Goal: Navigation & Orientation: Find specific page/section

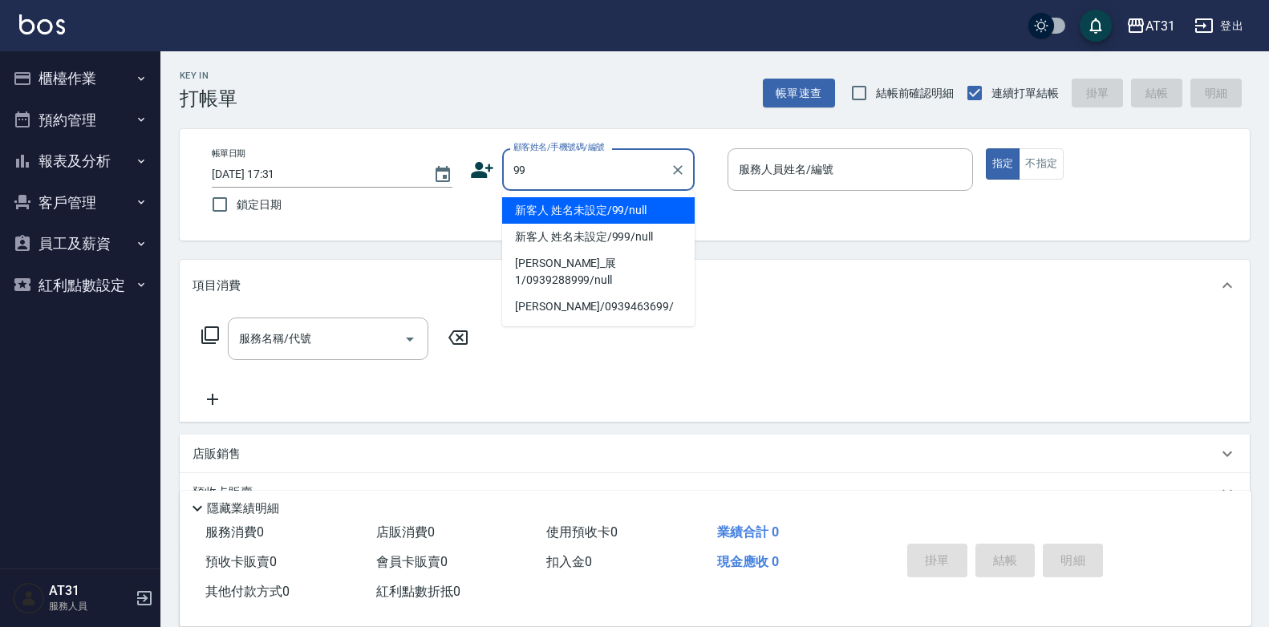
type input "新客人 姓名未設定/99/null"
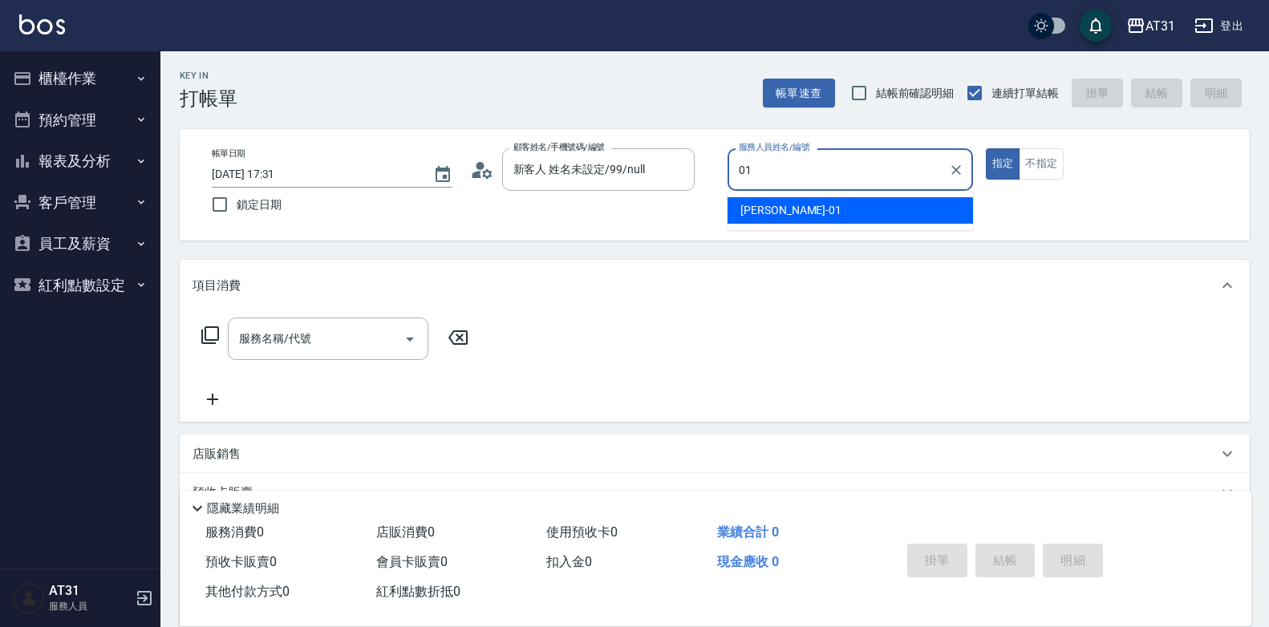
type input "[PERSON_NAME]-01"
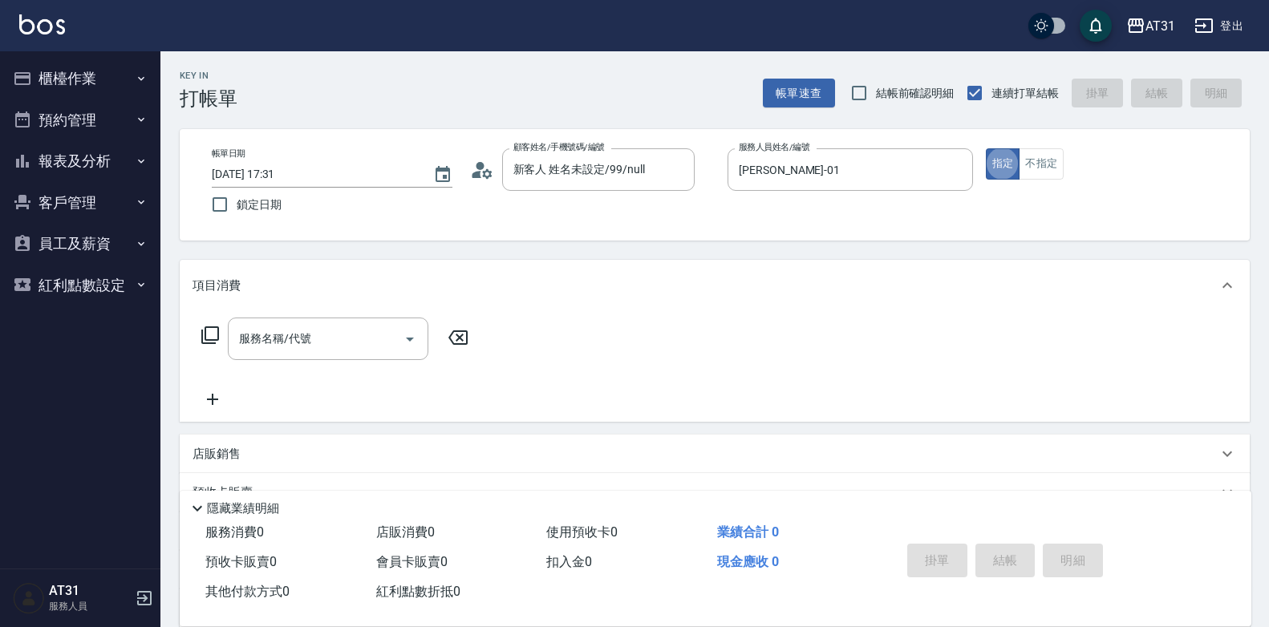
type button "true"
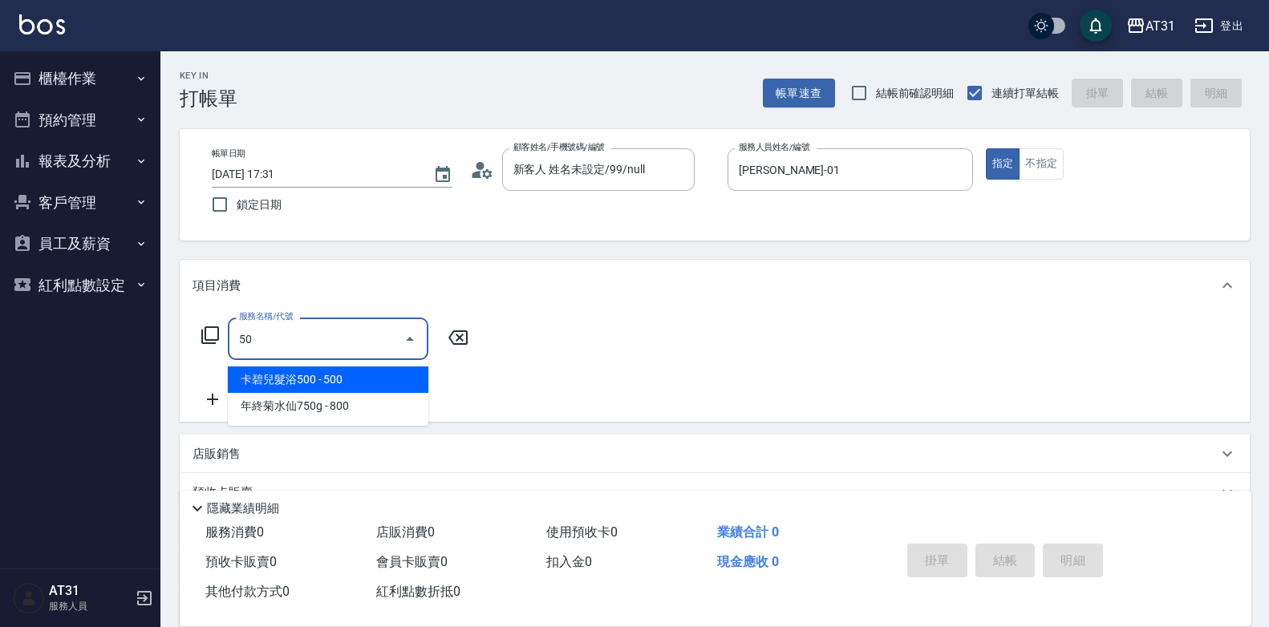
type input "501"
type input "160"
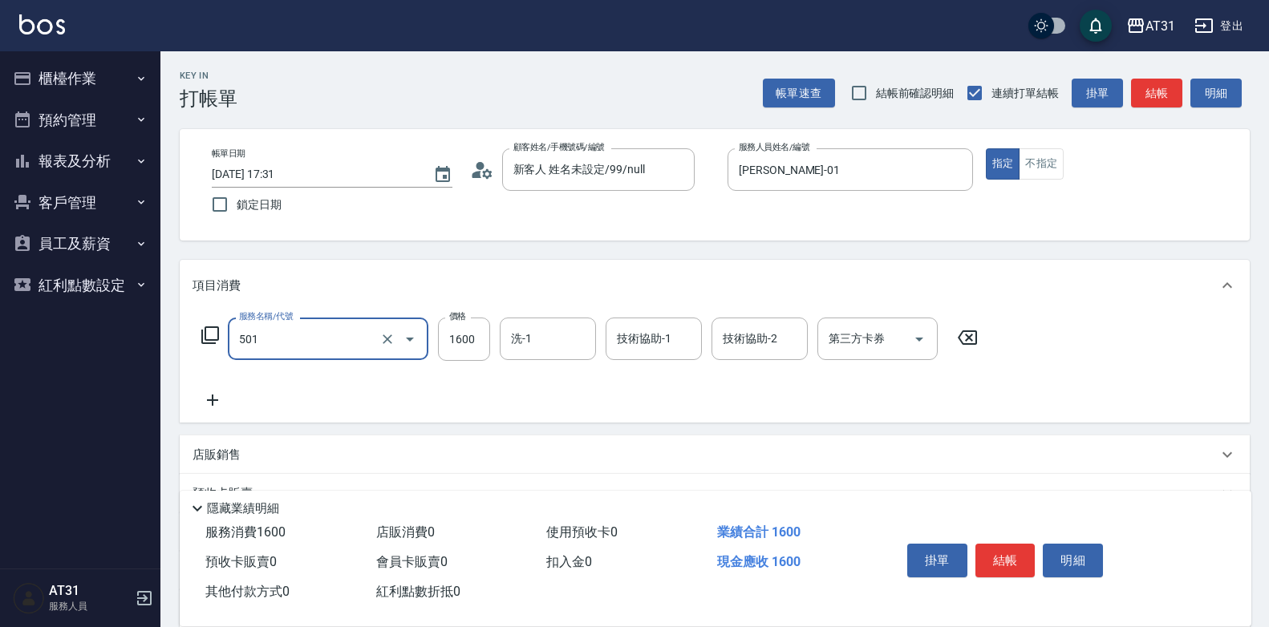
type input "染髮(501)"
type input "0"
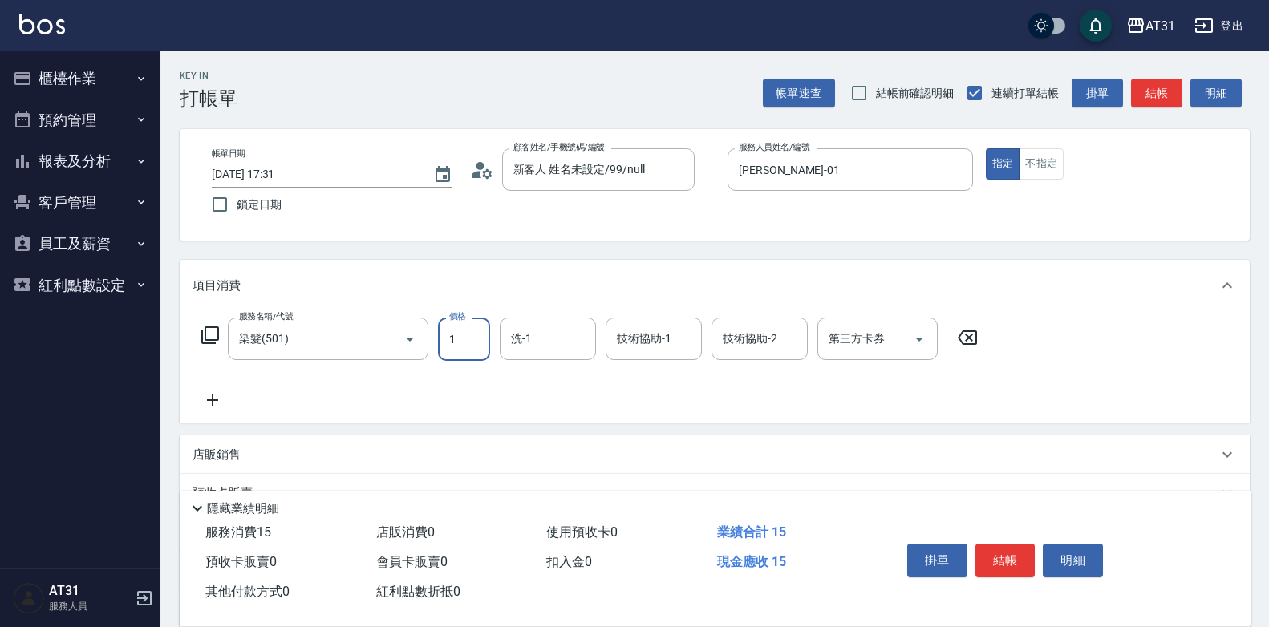
type input "15"
type input "10"
type input "159"
type input "150"
type input "1599"
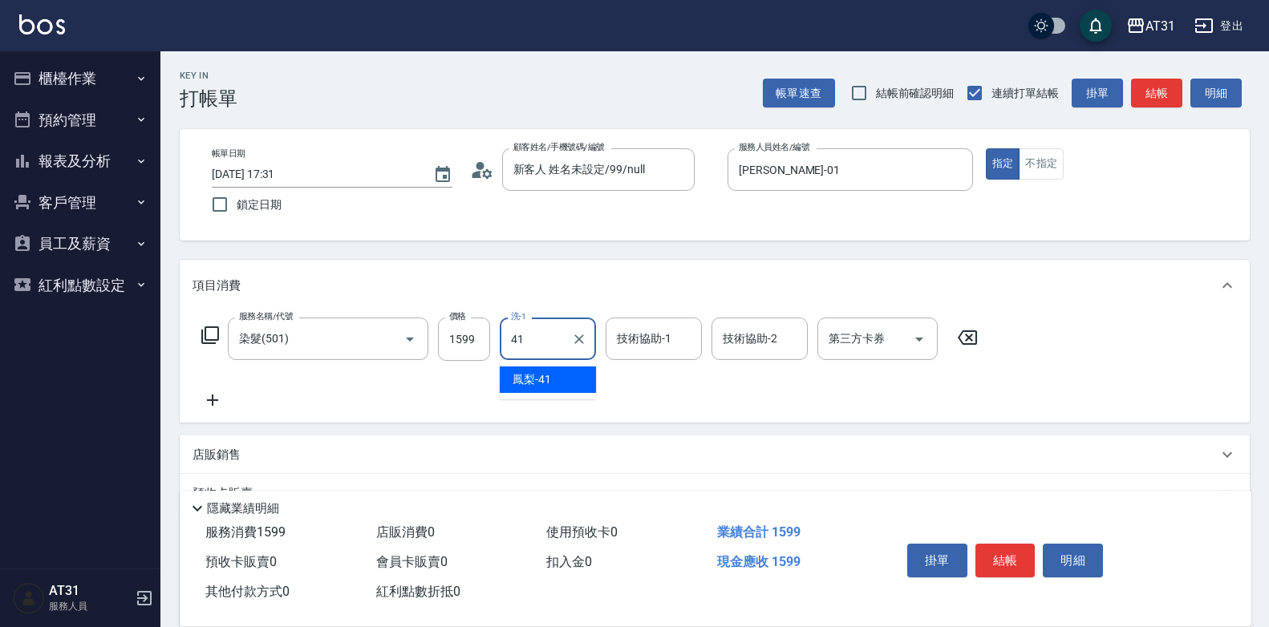
type input "鳳梨-41"
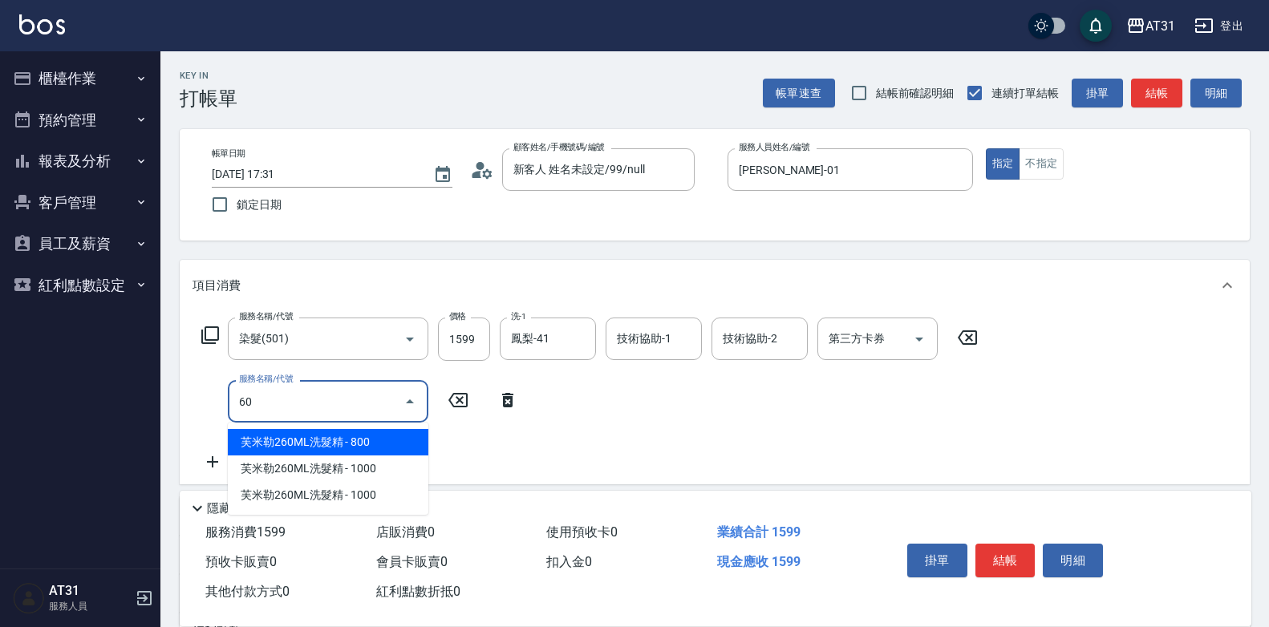
type input "608"
type input "250"
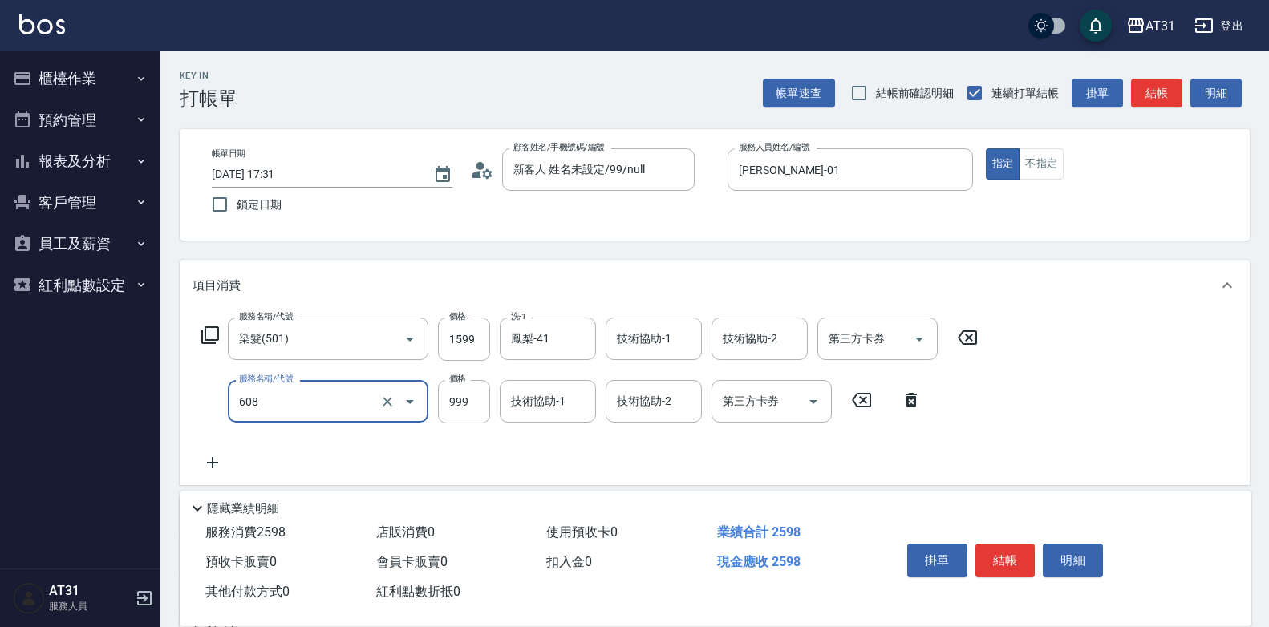
type input "自購二段(608)"
type input "160"
type input "89"
type input "240"
type input "899"
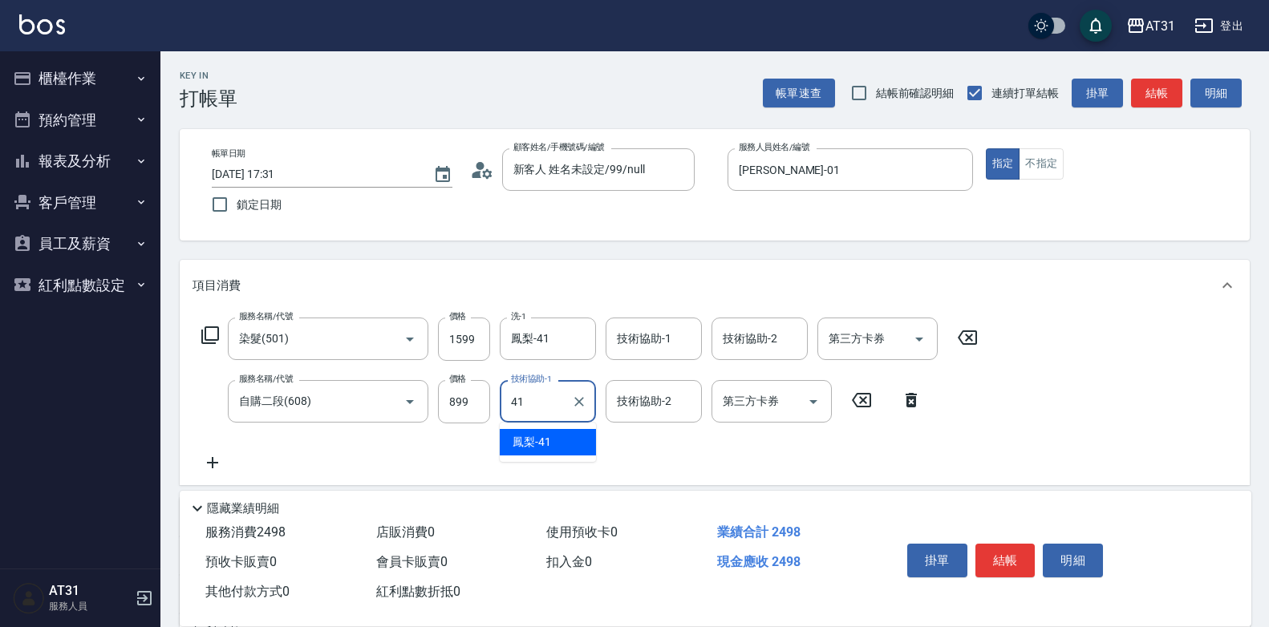
type input "鳳梨-41"
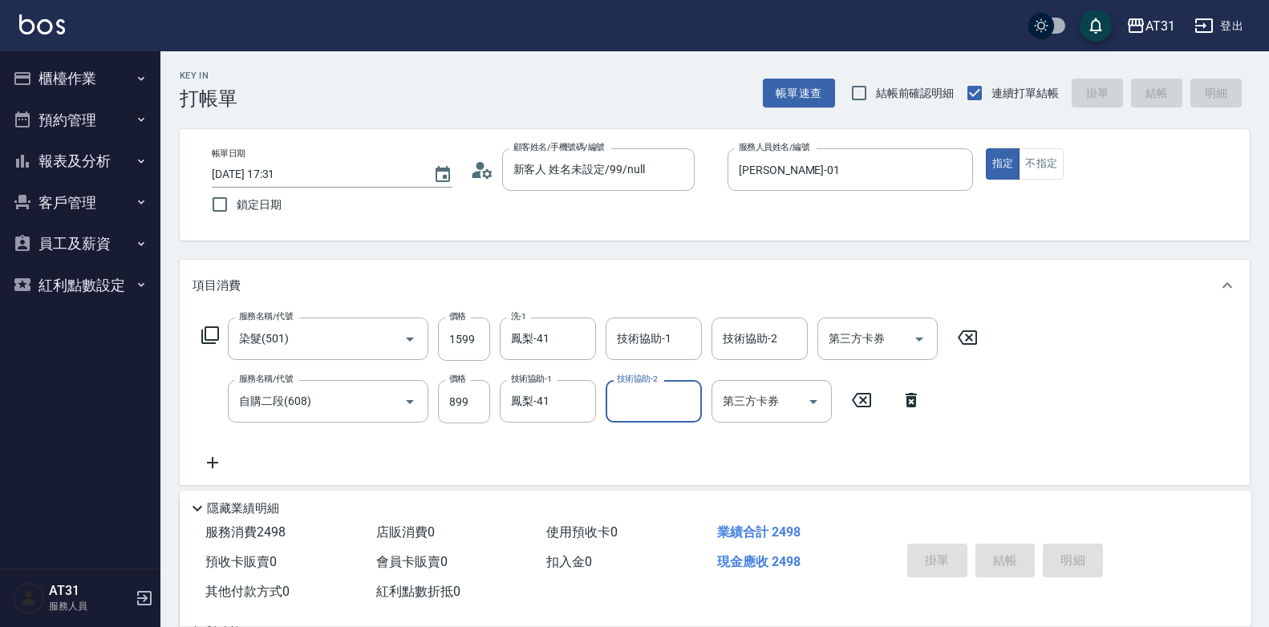
type input "[DATE] 22:17"
type input "0"
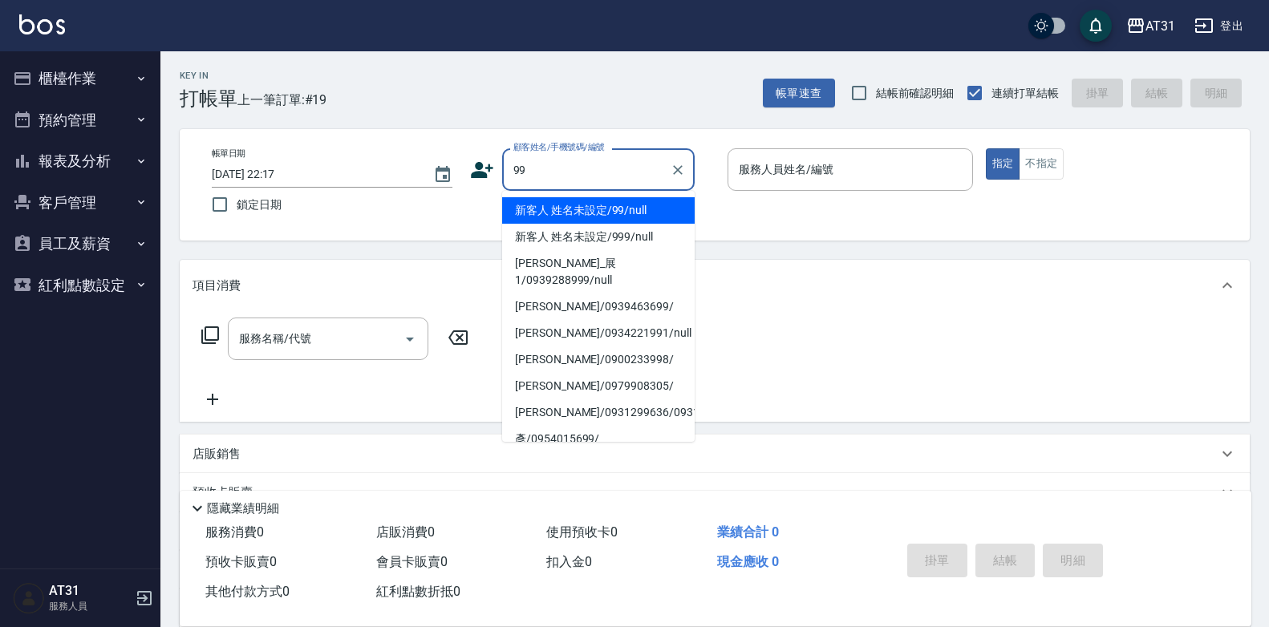
type input "新客人 姓名未設定/99/null"
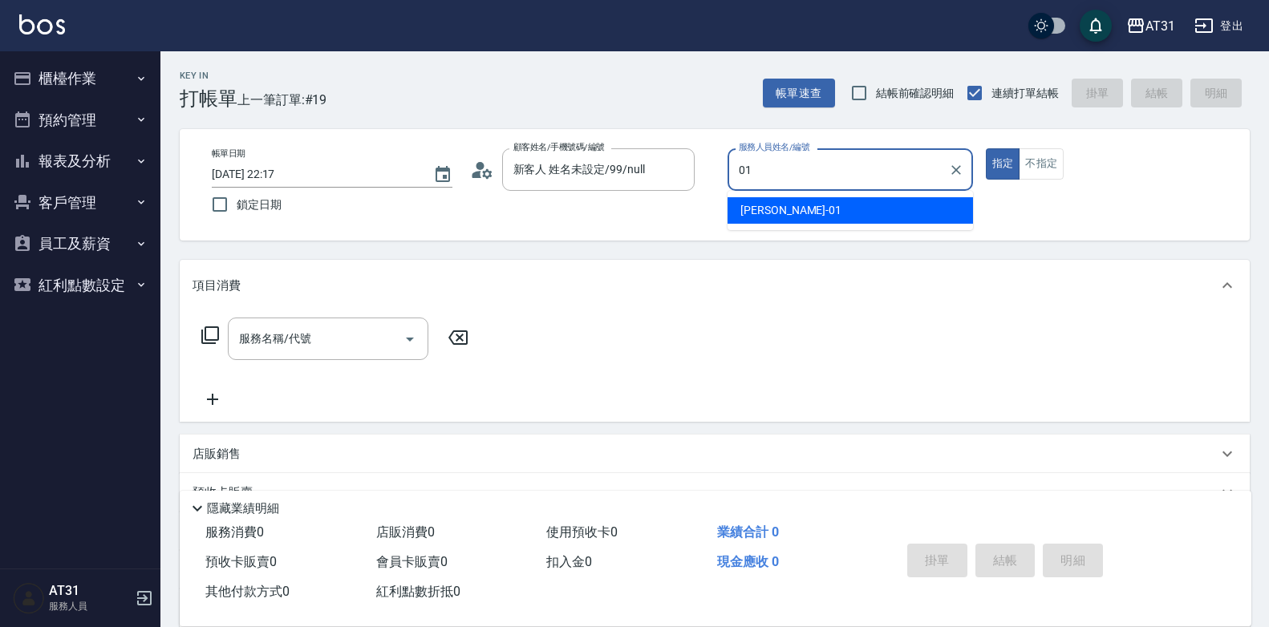
type input "[PERSON_NAME]-01"
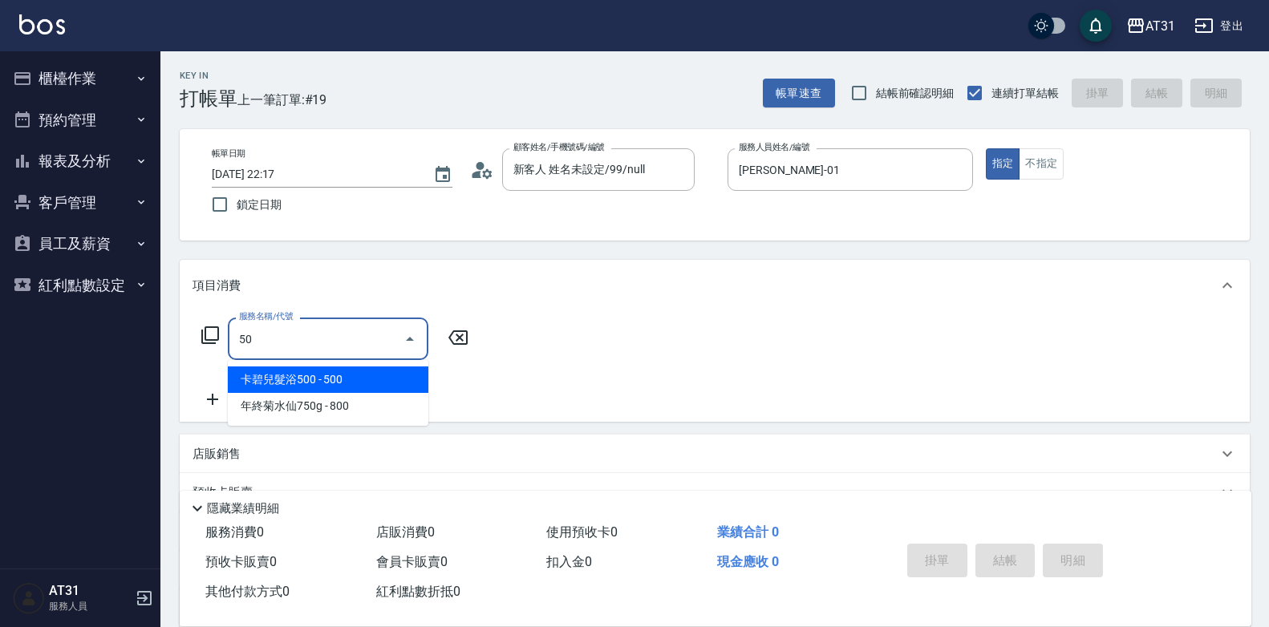
type input "501"
type input "160"
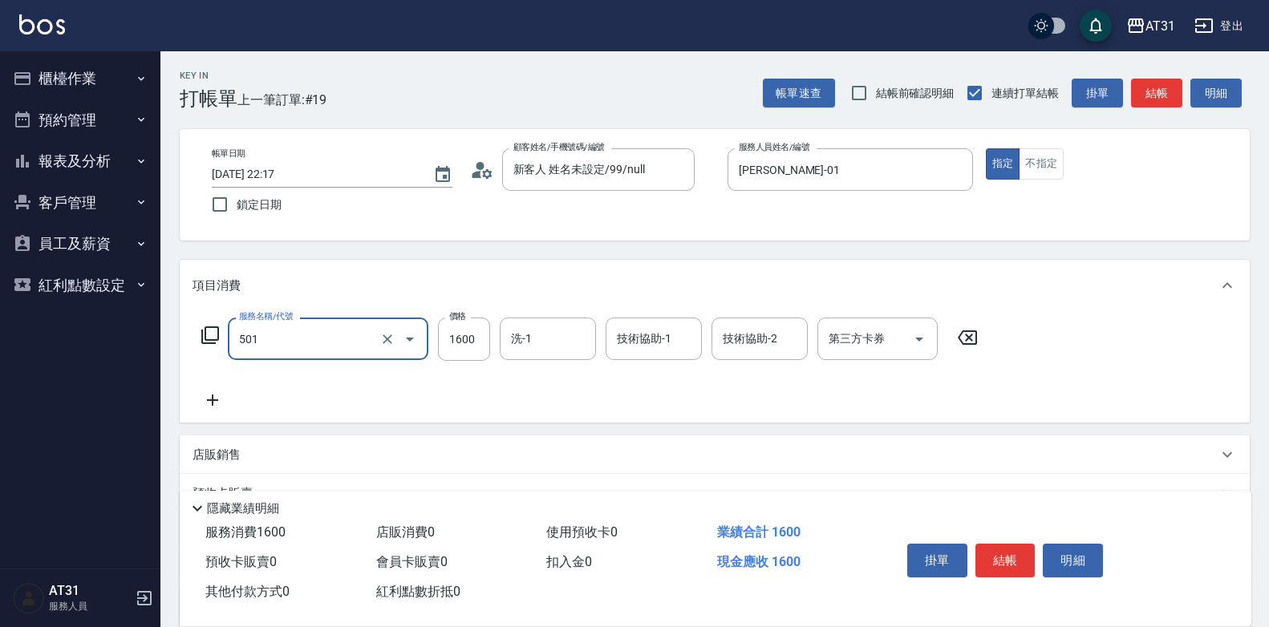
type input "染髮(501)"
type input "0"
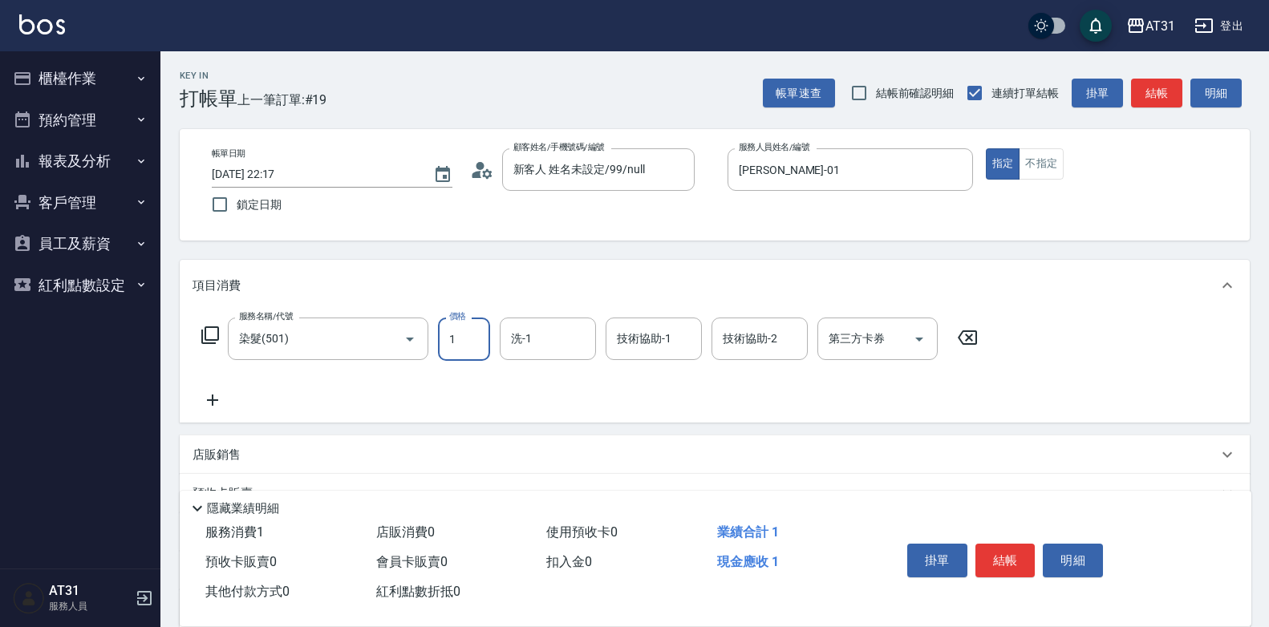
type input "15"
type input "10"
type input "159"
type input "150"
type input "1599"
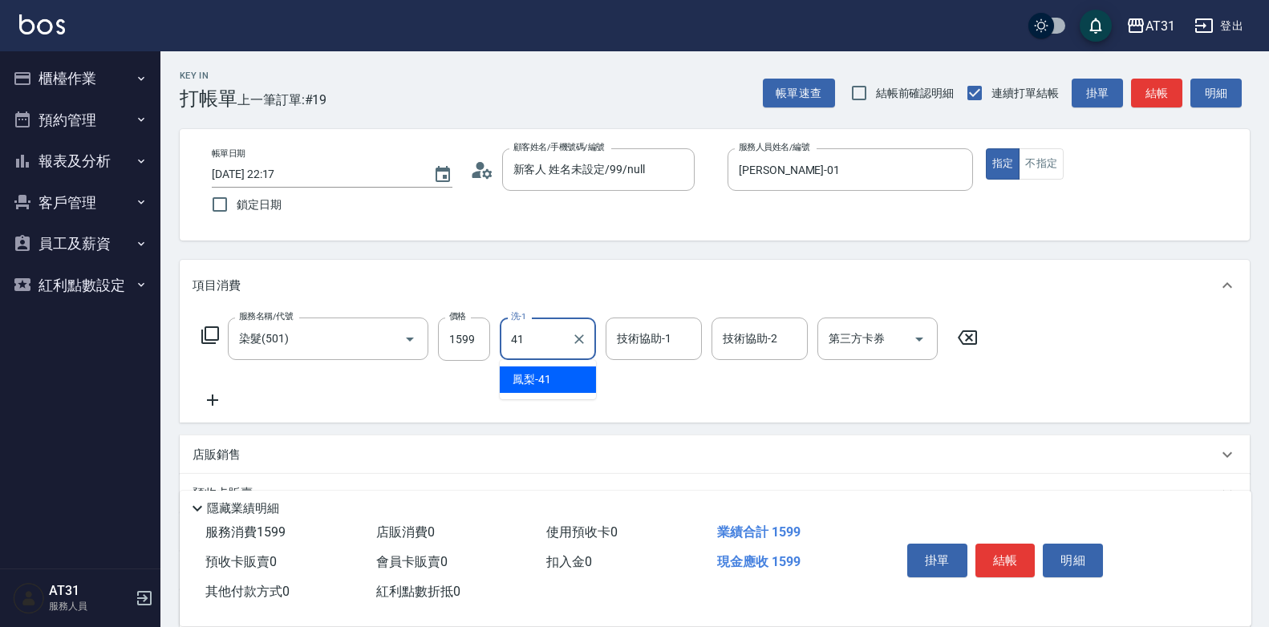
type input "鳳梨-41"
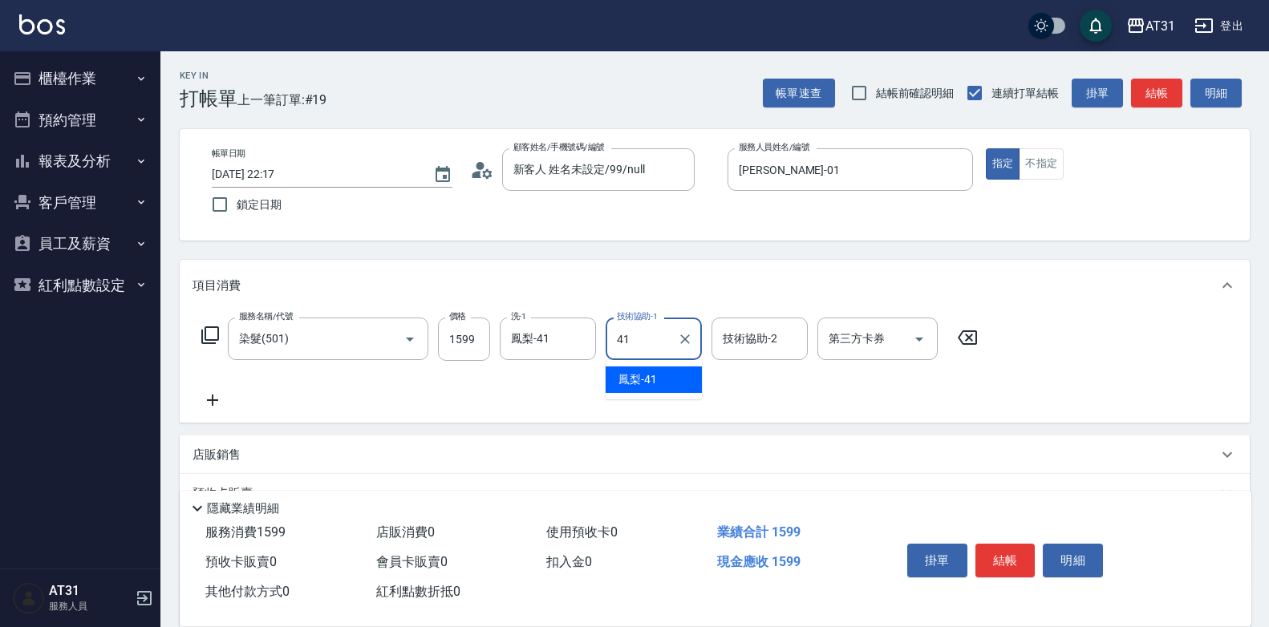
type input "鳳梨-41"
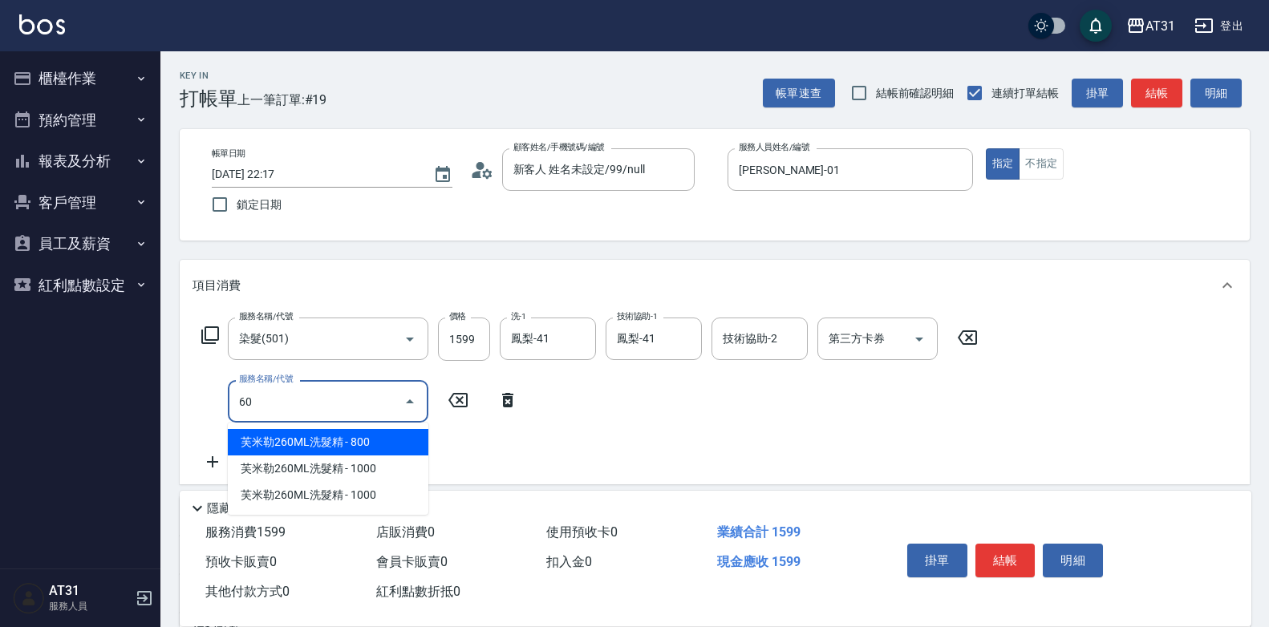
type input "608"
type input "250"
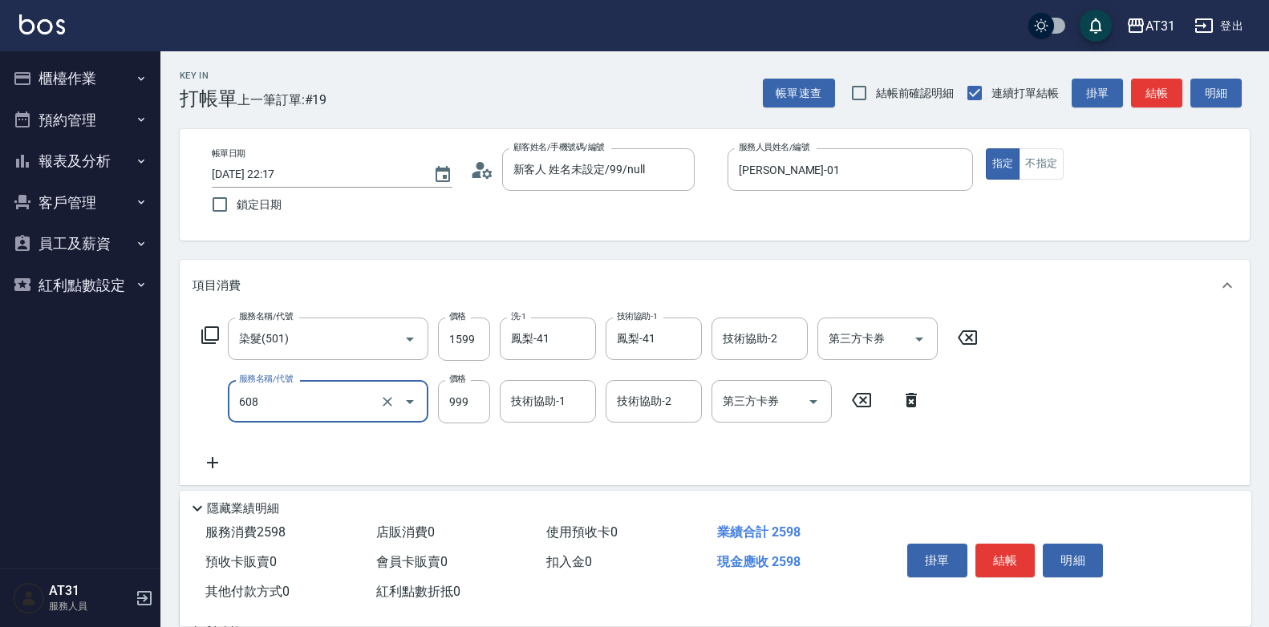
type input "自購二段(608)"
type input "160"
type input "10"
type input "170"
type input "109"
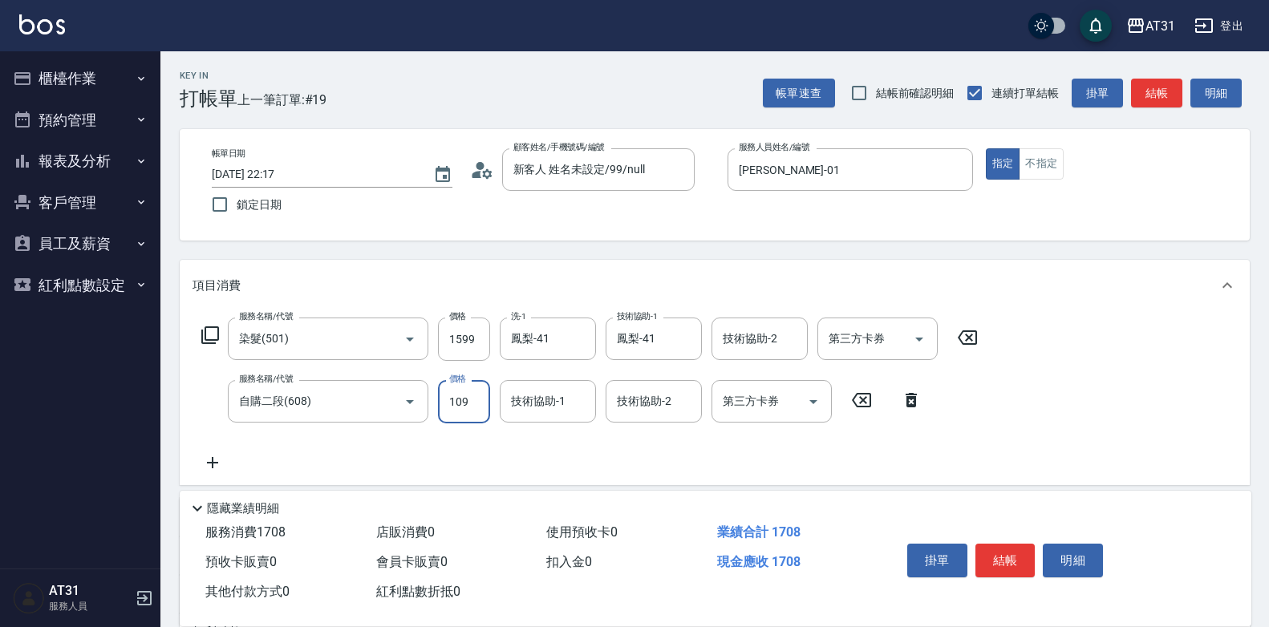
type input "260"
type input "1090"
type input "鳳梨-41"
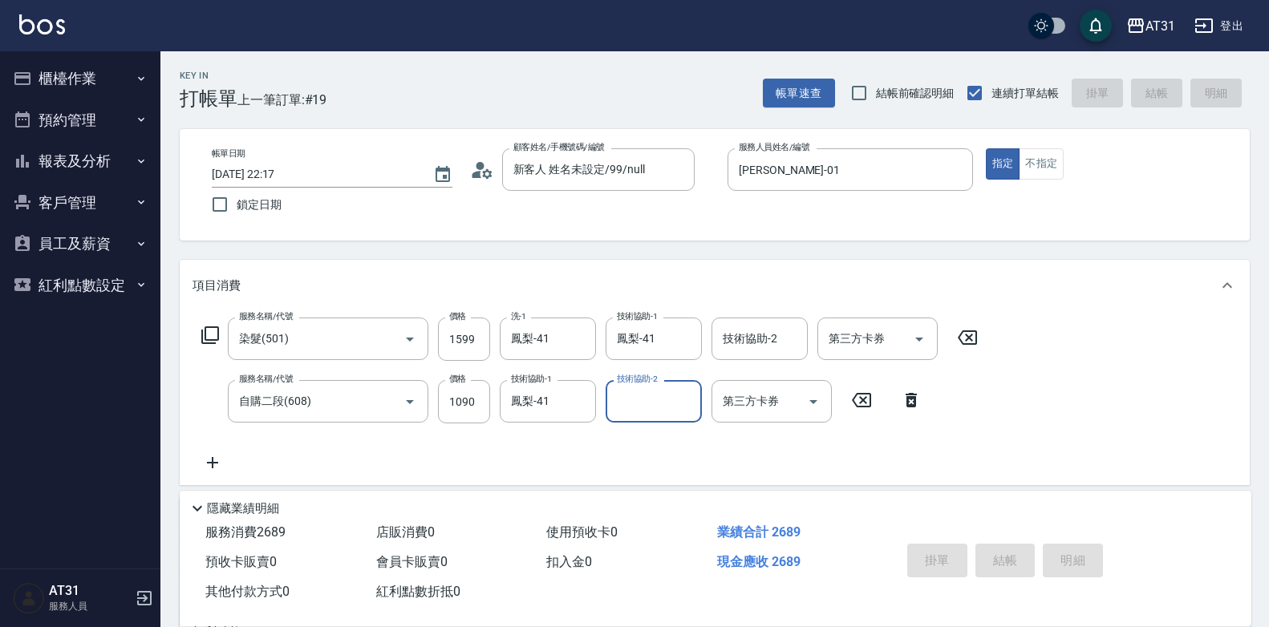
type input "0"
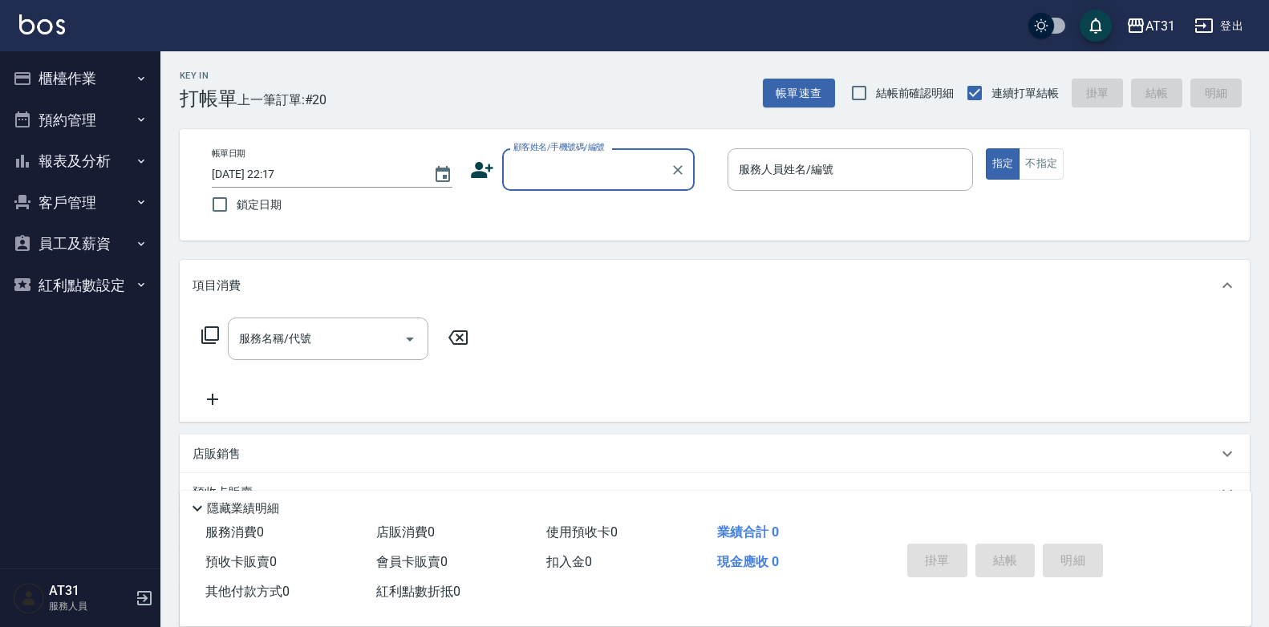
click at [50, 77] on button "櫃檯作業" at bounding box center [80, 79] width 148 height 42
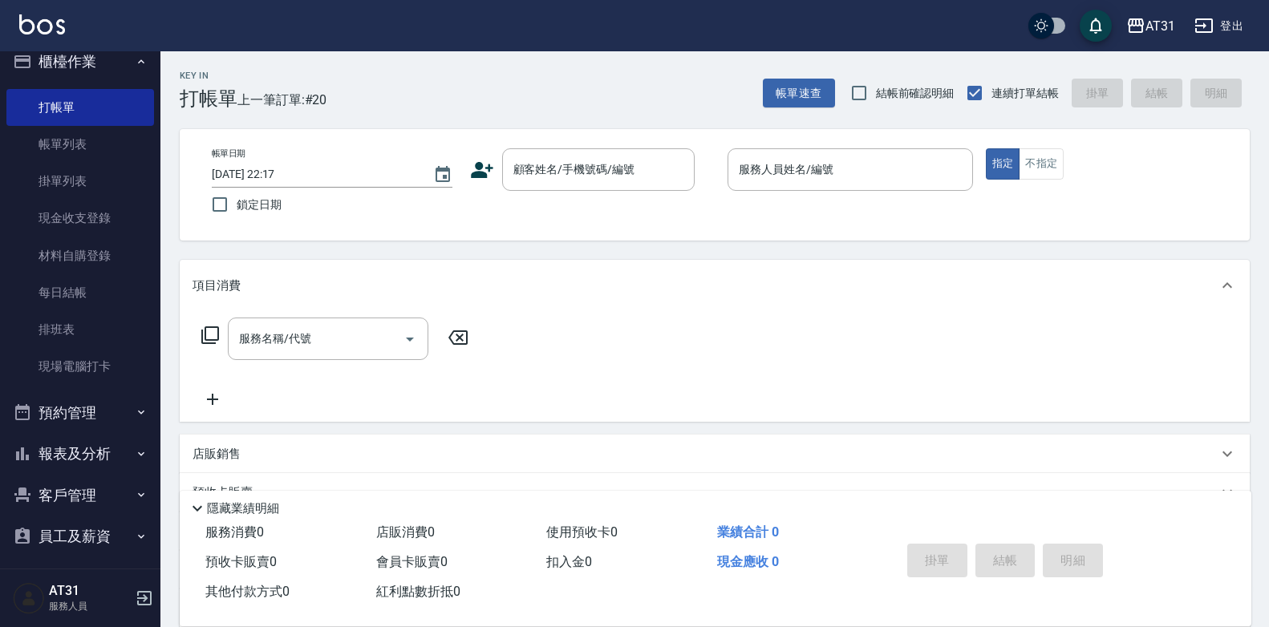
scroll to position [66, 0]
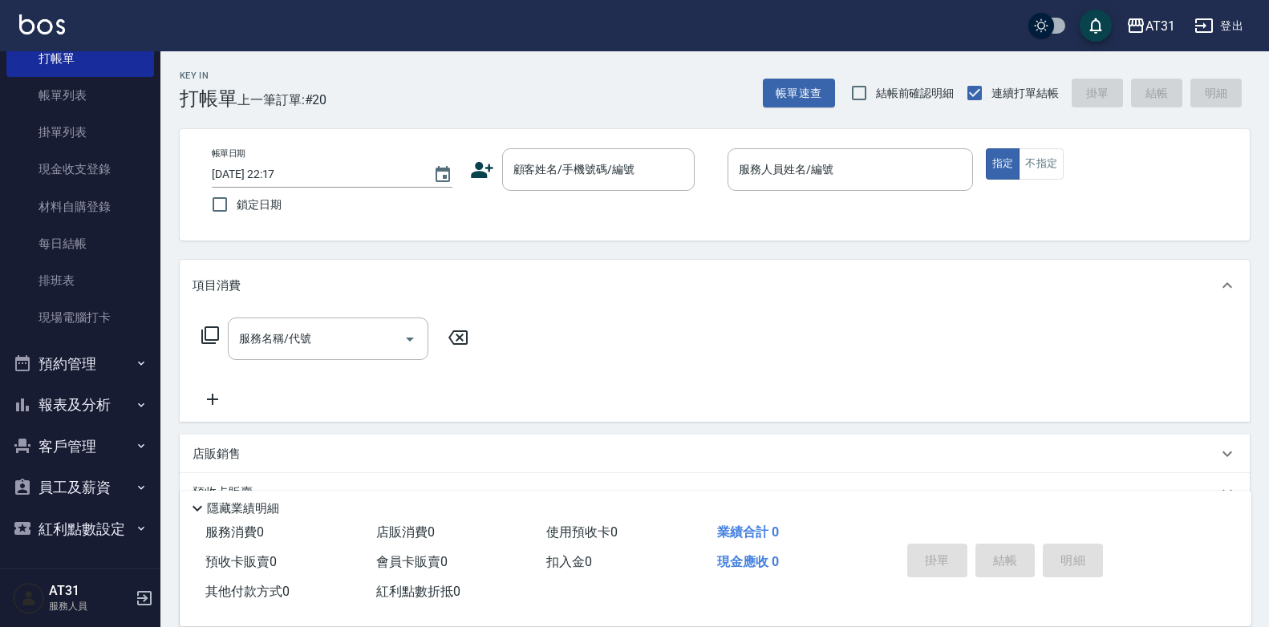
click at [93, 407] on button "報表及分析" at bounding box center [80, 405] width 148 height 42
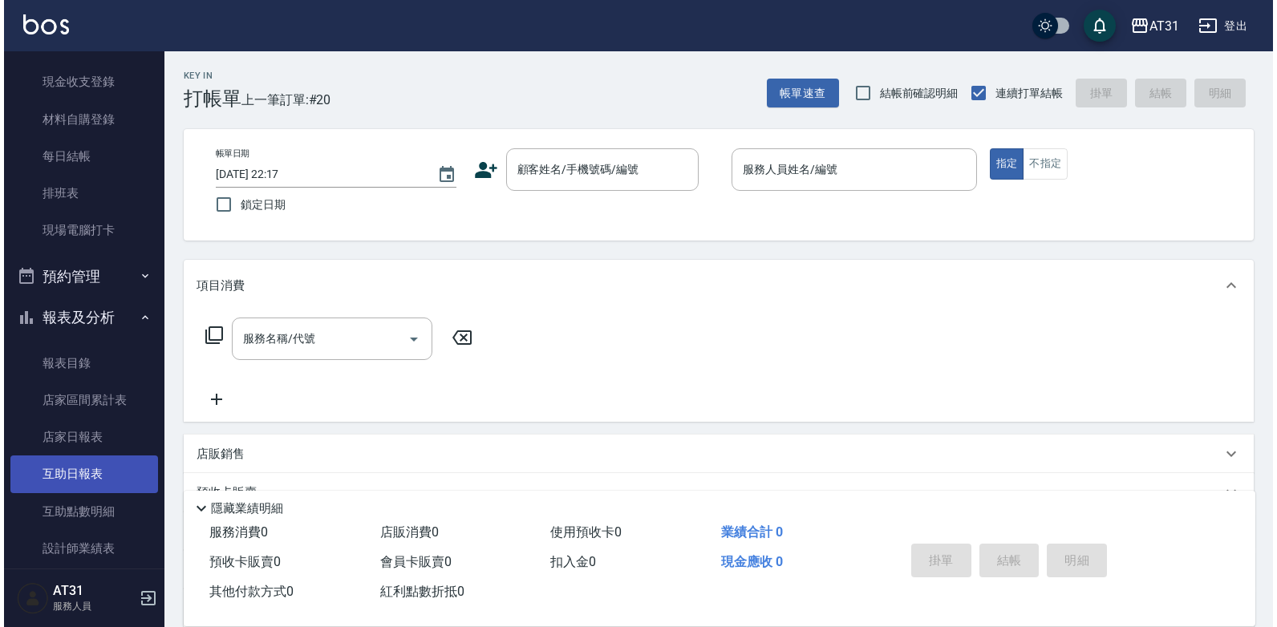
scroll to position [146, 0]
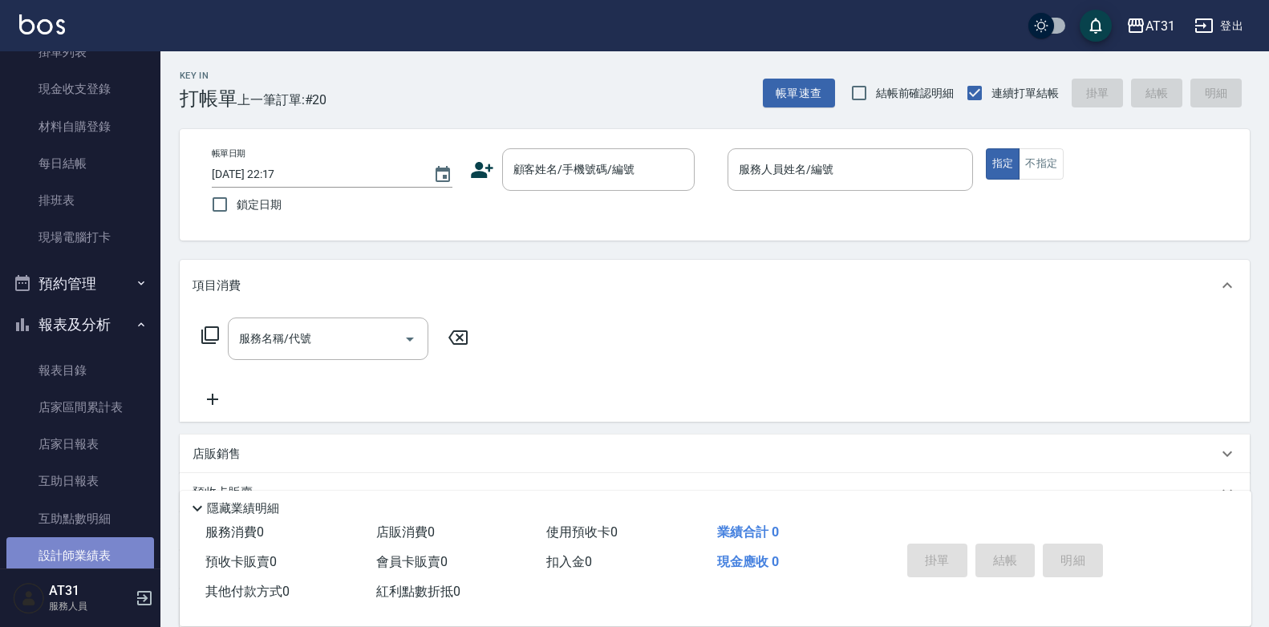
click at [115, 550] on link "設計師業績表" at bounding box center [80, 555] width 148 height 37
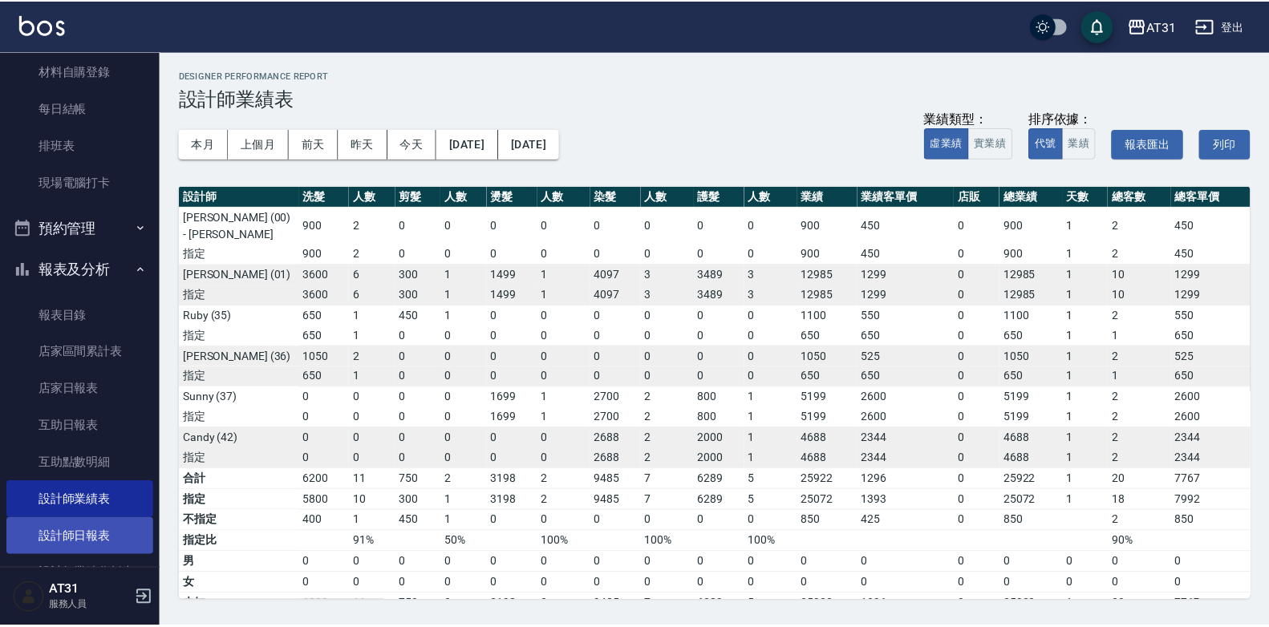
scroll to position [226, 0]
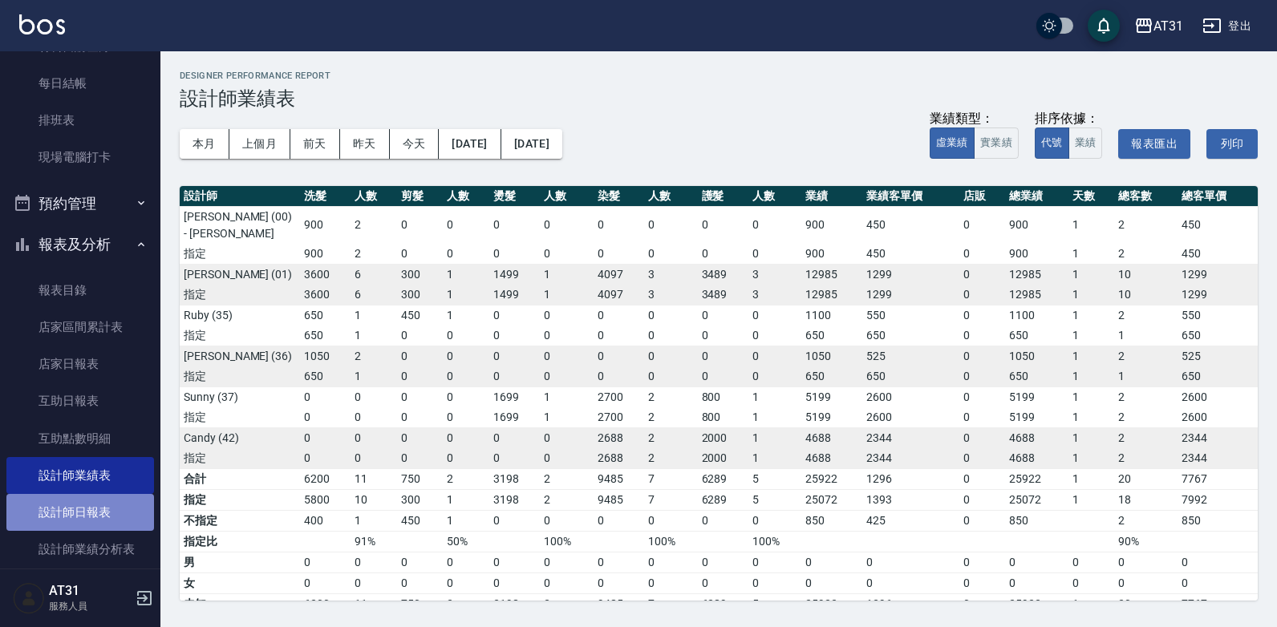
click at [115, 508] on link "設計師日報表" at bounding box center [80, 512] width 148 height 37
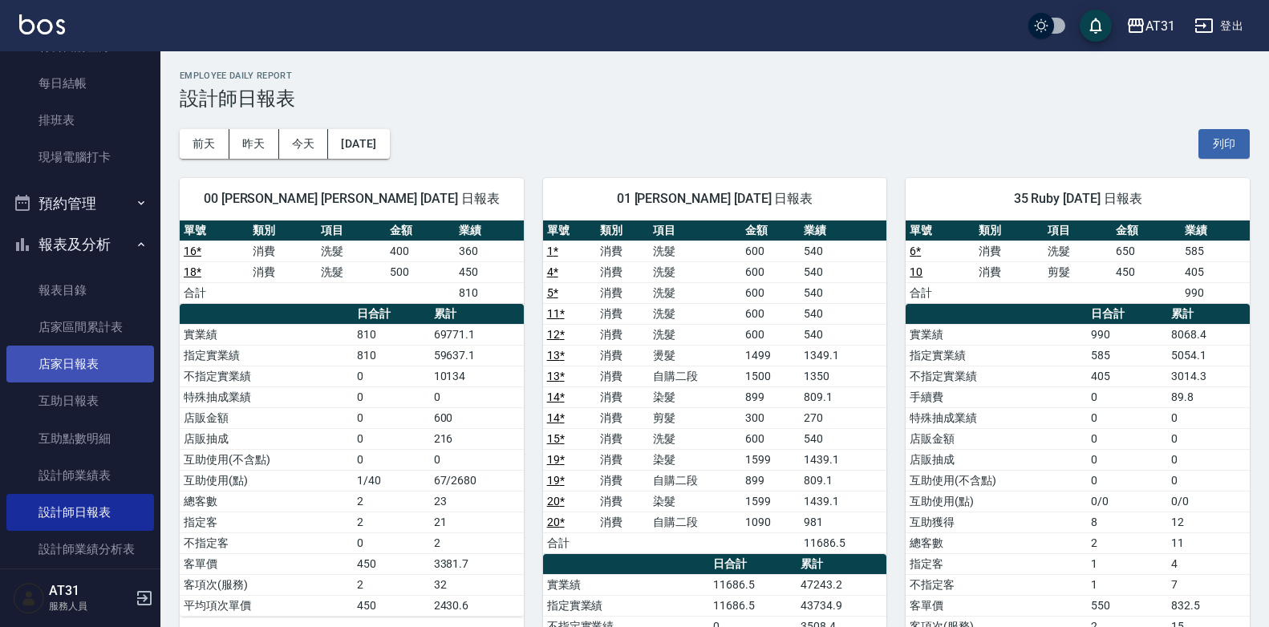
click at [87, 378] on link "店家日報表" at bounding box center [80, 364] width 148 height 37
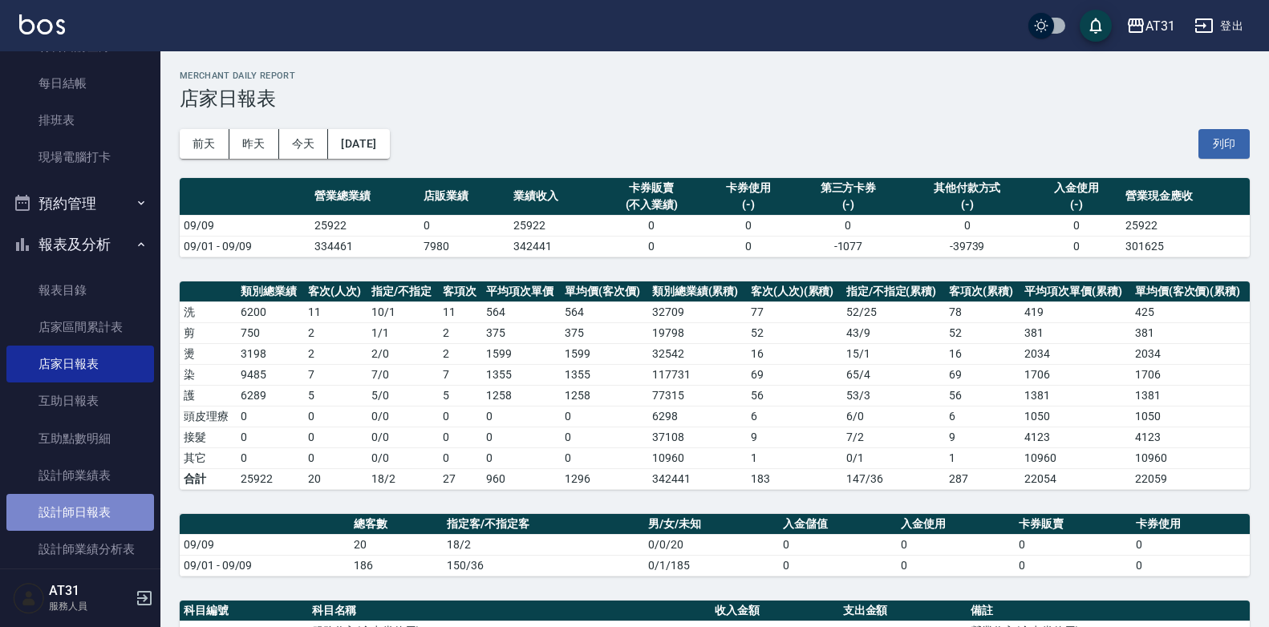
click at [100, 505] on link "設計師日報表" at bounding box center [80, 512] width 148 height 37
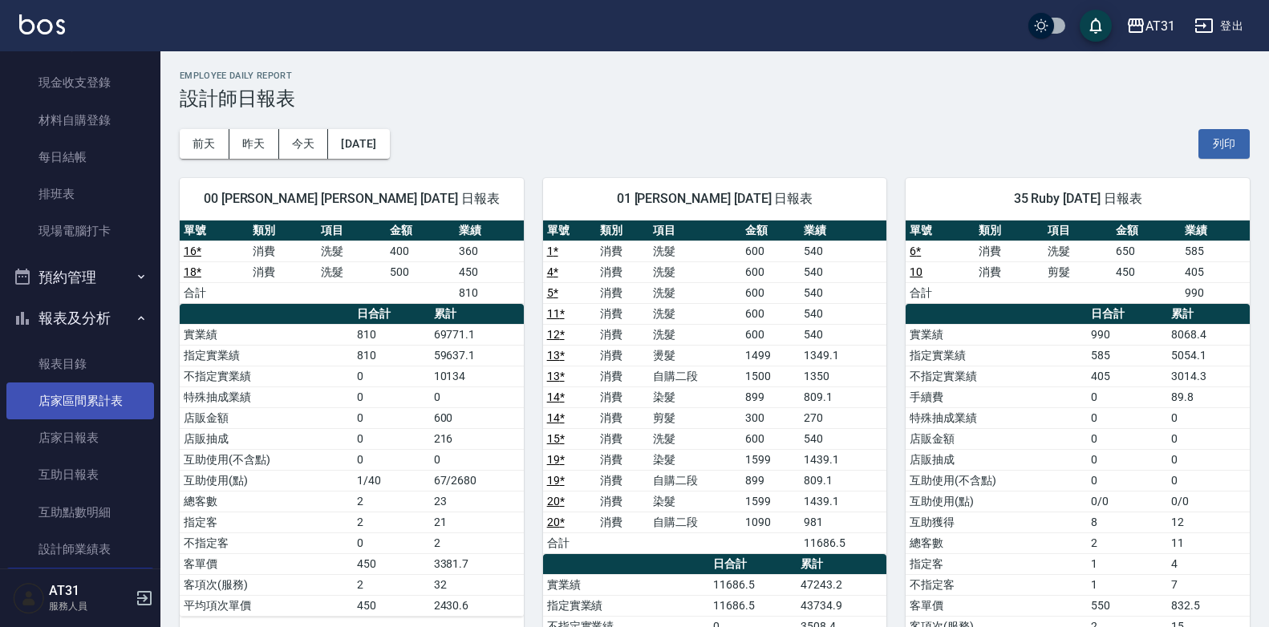
scroll to position [226, 0]
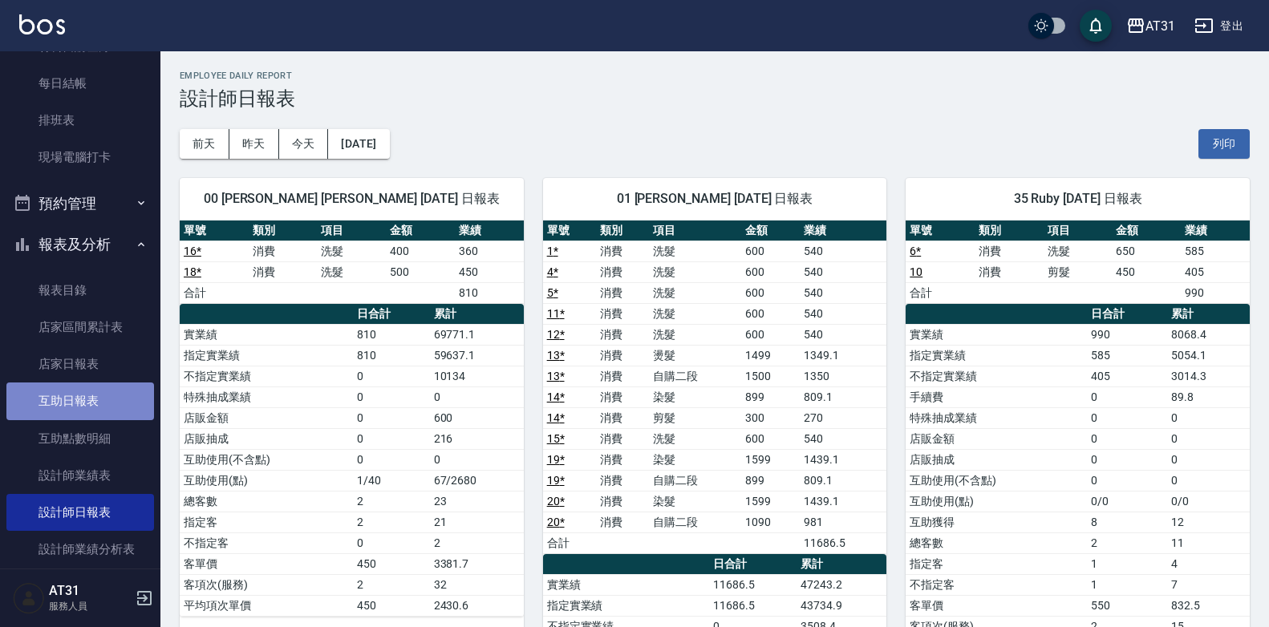
click at [95, 408] on link "互助日報表" at bounding box center [80, 401] width 148 height 37
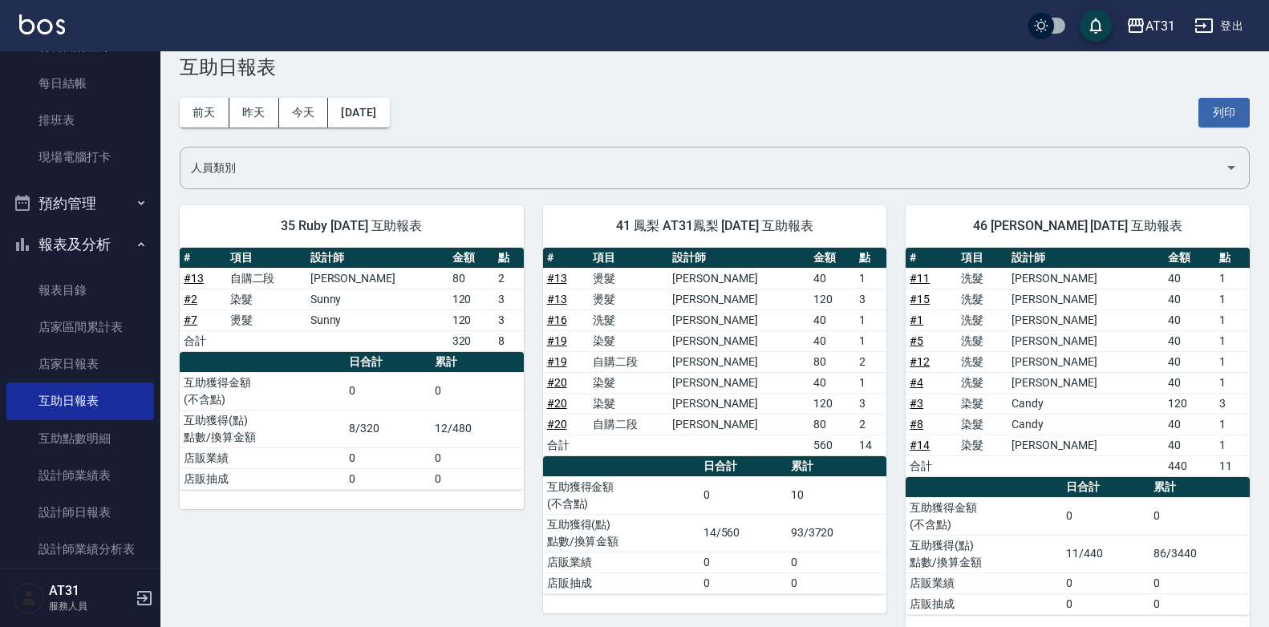
scroll to position [58, 0]
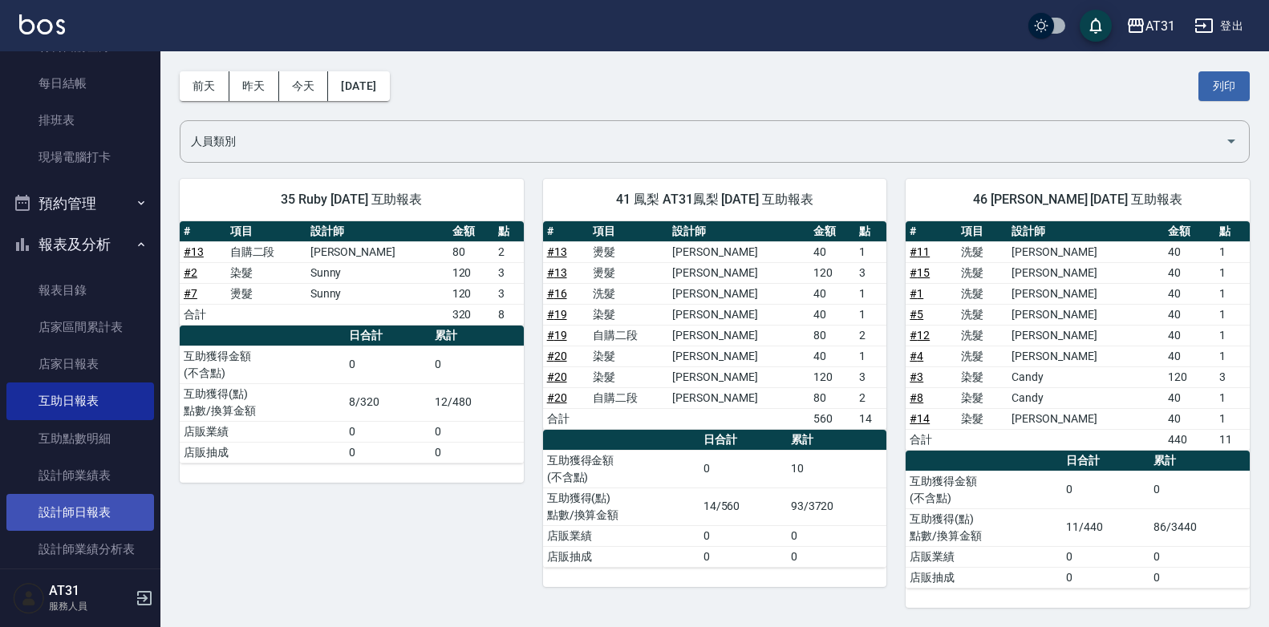
click at [123, 522] on link "設計師日報表" at bounding box center [80, 512] width 148 height 37
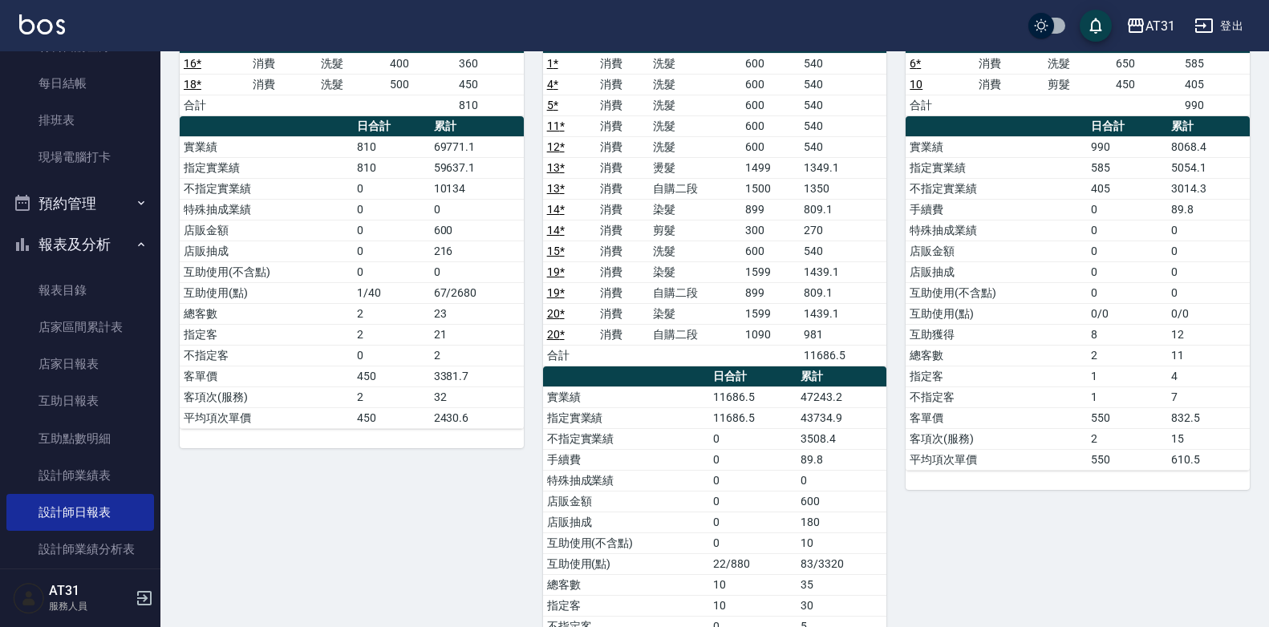
scroll to position [136, 0]
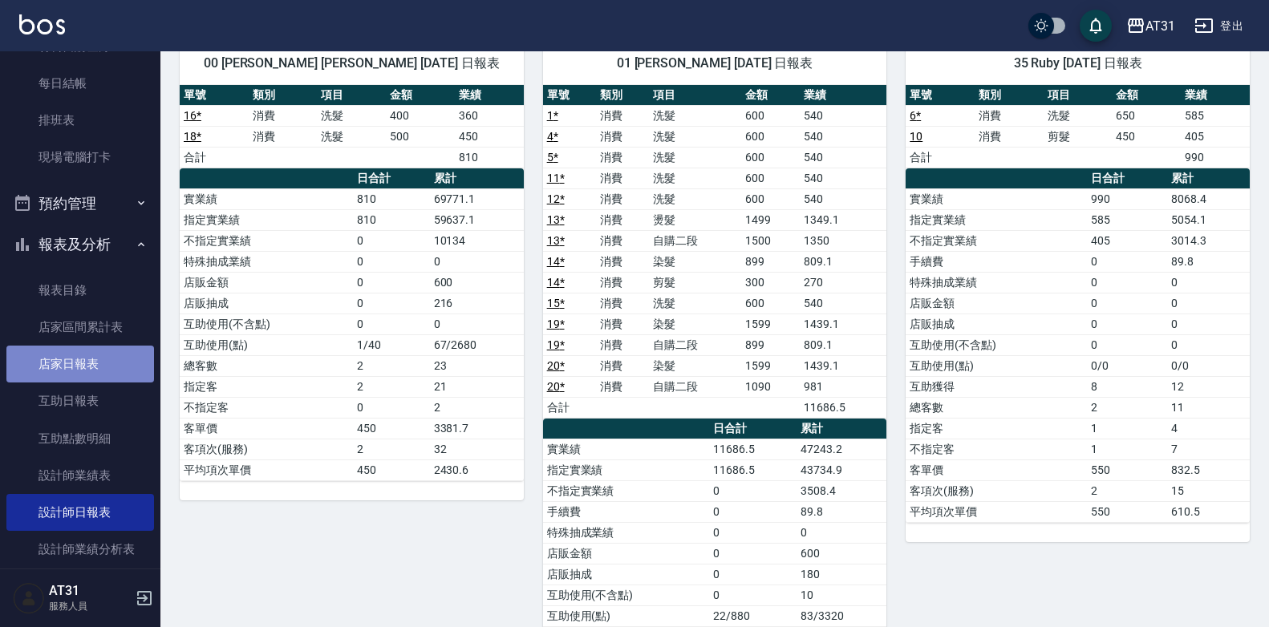
click at [86, 375] on link "店家日報表" at bounding box center [80, 364] width 148 height 37
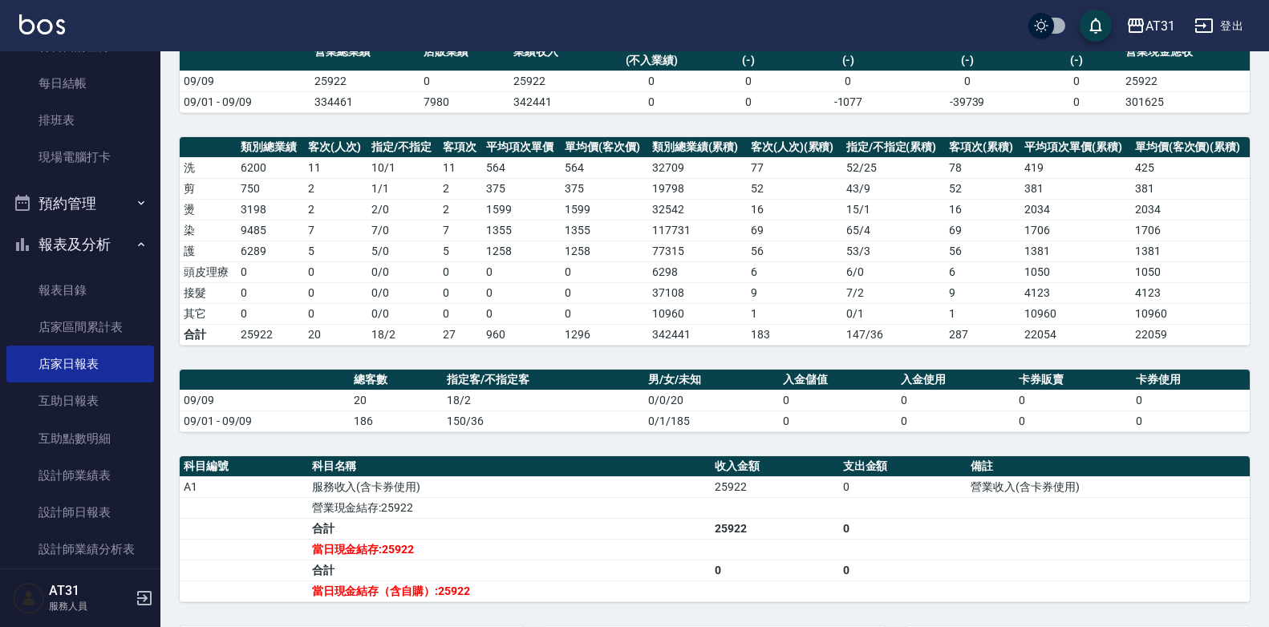
scroll to position [321, 0]
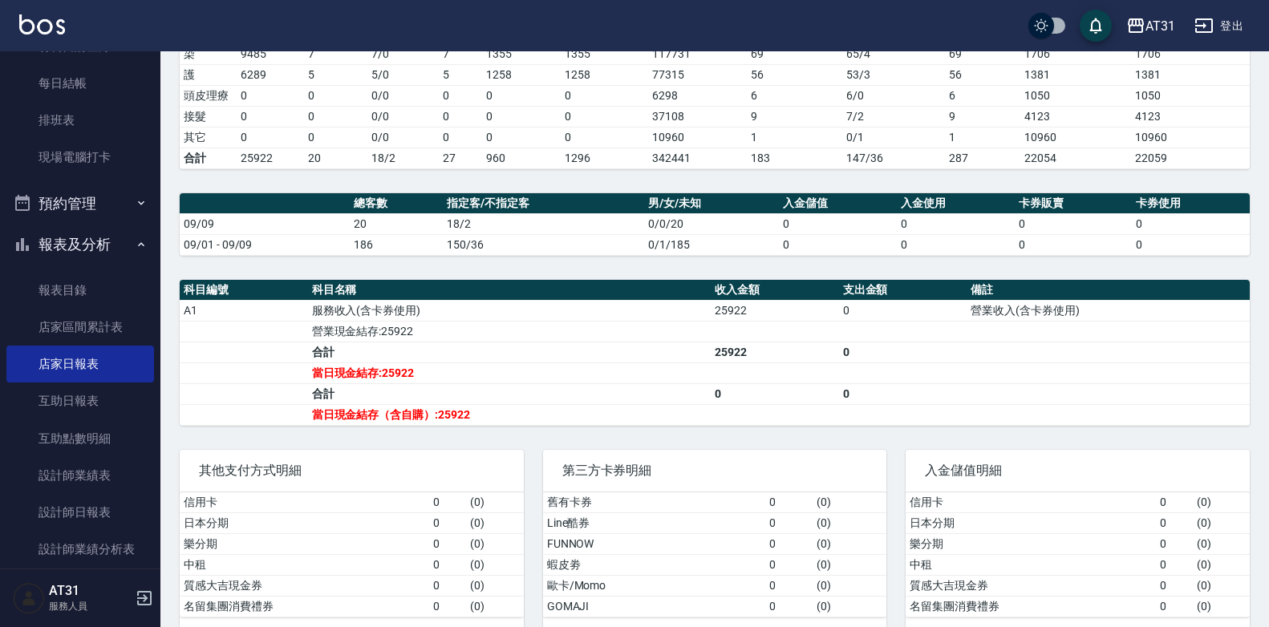
drag, startPoint x: 561, startPoint y: 370, endPoint x: 443, endPoint y: 416, distance: 125.7
click at [443, 416] on td "當日現金結存（含自購）:25922" at bounding box center [509, 414] width 403 height 21
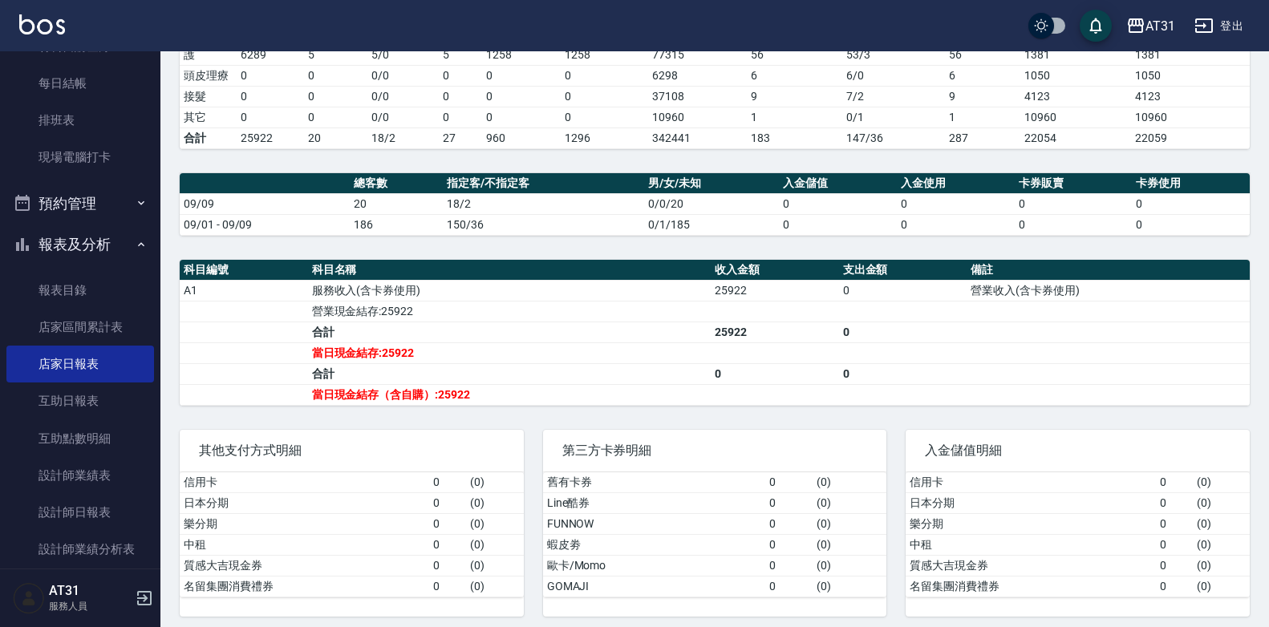
scroll to position [350, 0]
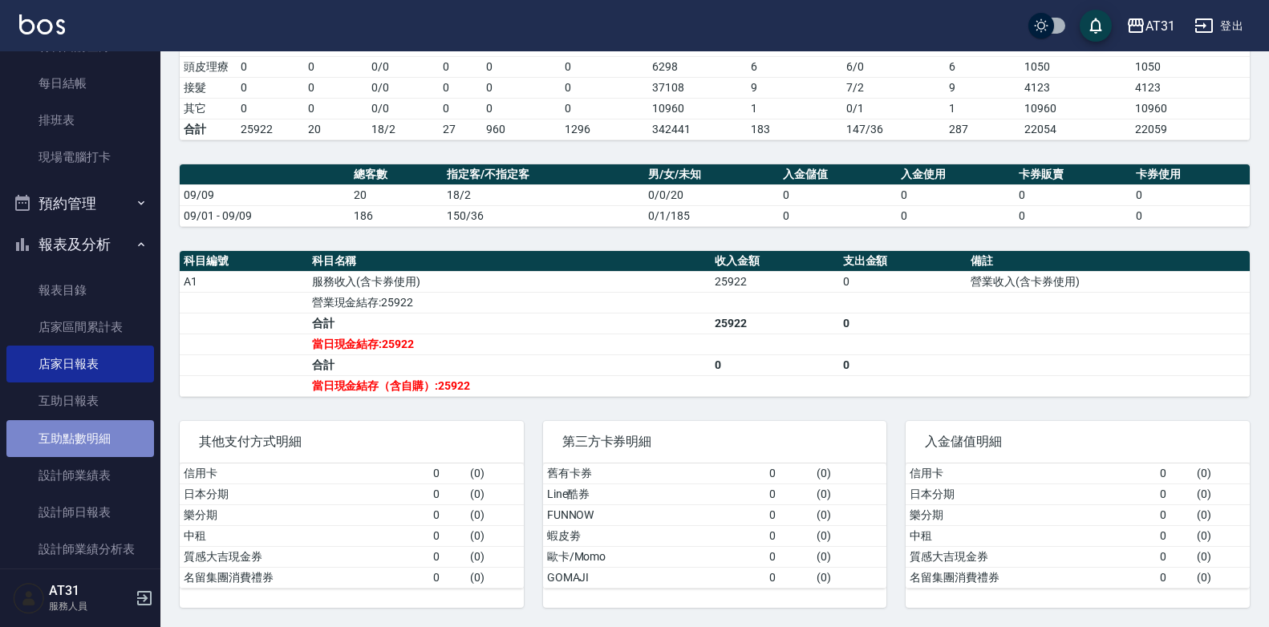
click at [119, 438] on link "互助點數明細" at bounding box center [80, 438] width 148 height 37
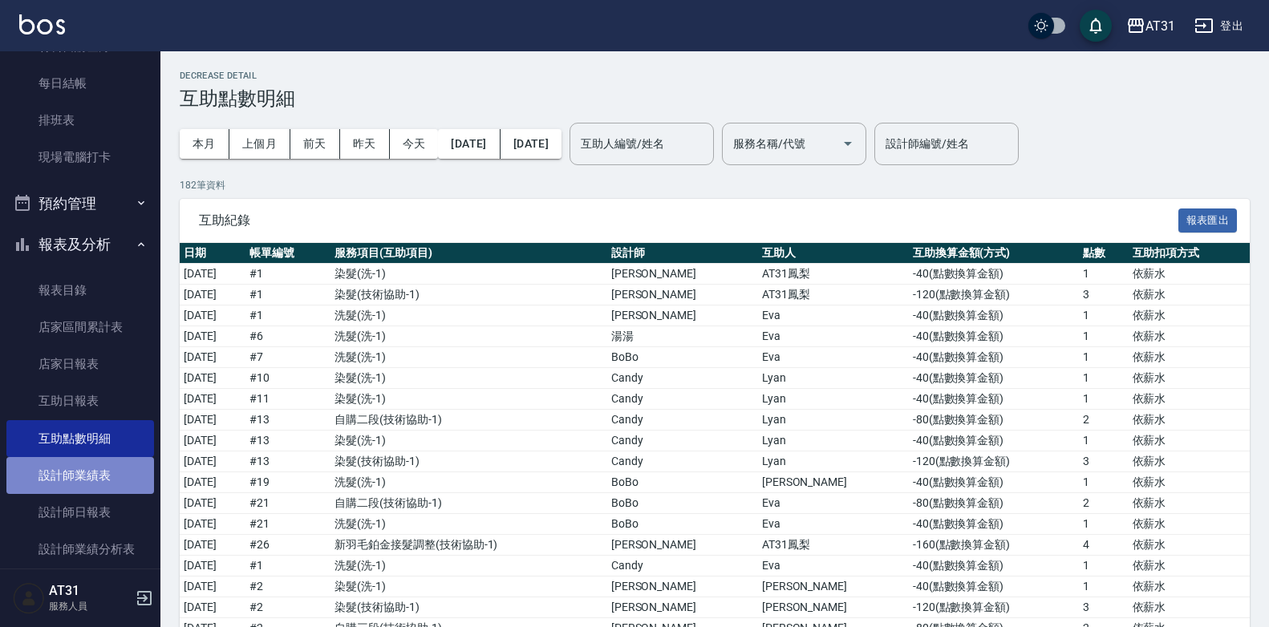
click at [96, 473] on link "設計師業績表" at bounding box center [80, 475] width 148 height 37
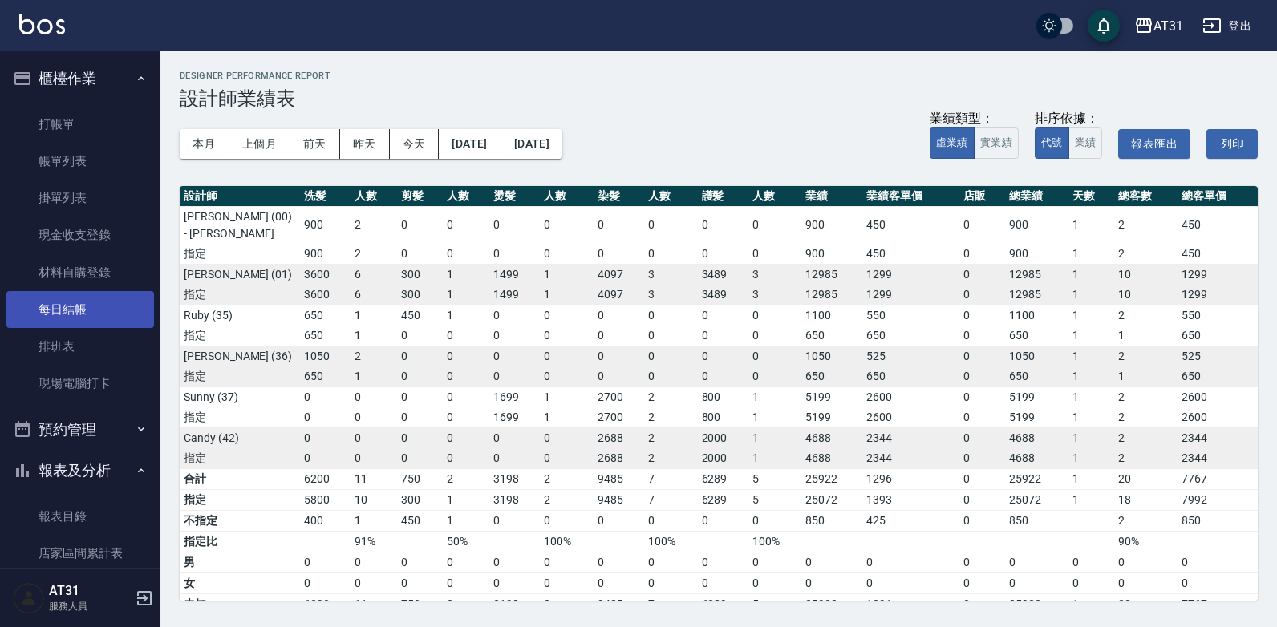
click at [62, 314] on link "每日結帳" at bounding box center [80, 309] width 148 height 37
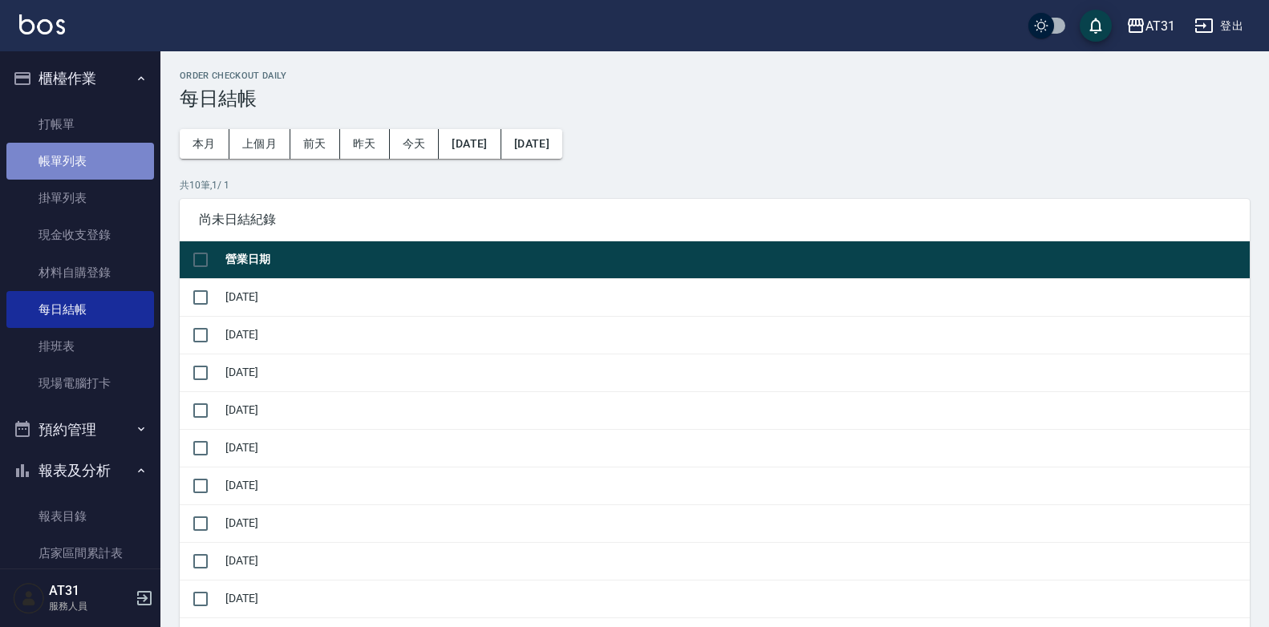
click at [91, 171] on link "帳單列表" at bounding box center [80, 161] width 148 height 37
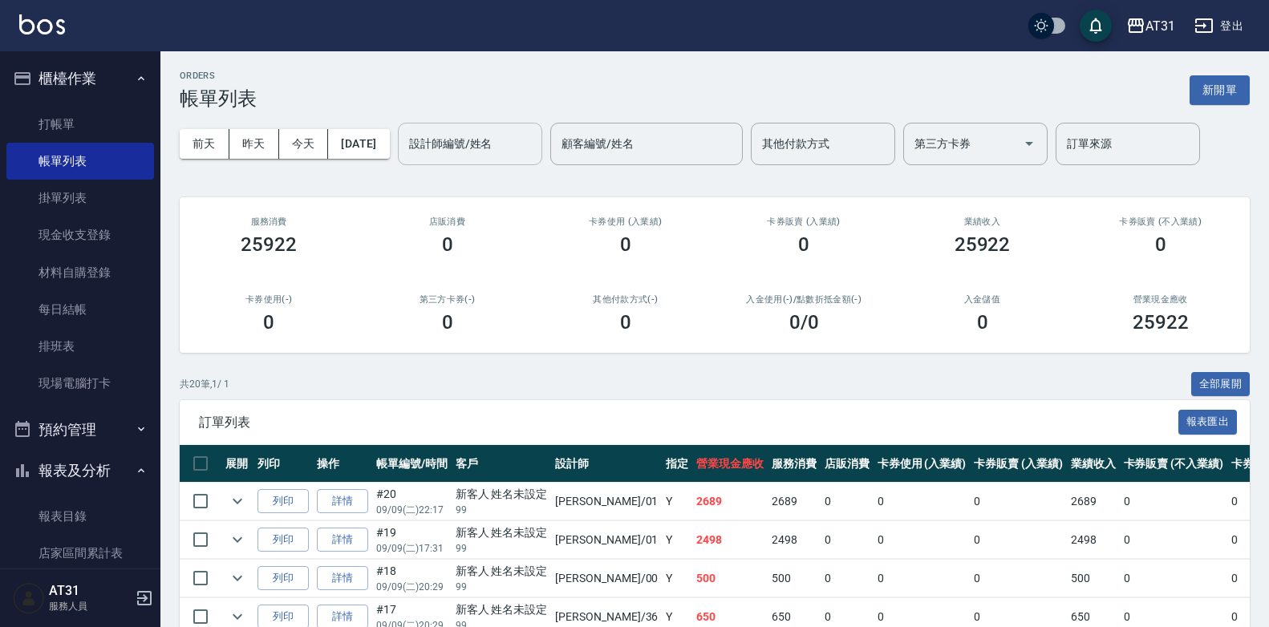
click at [500, 154] on input "設計師編號/姓名" at bounding box center [470, 144] width 130 height 28
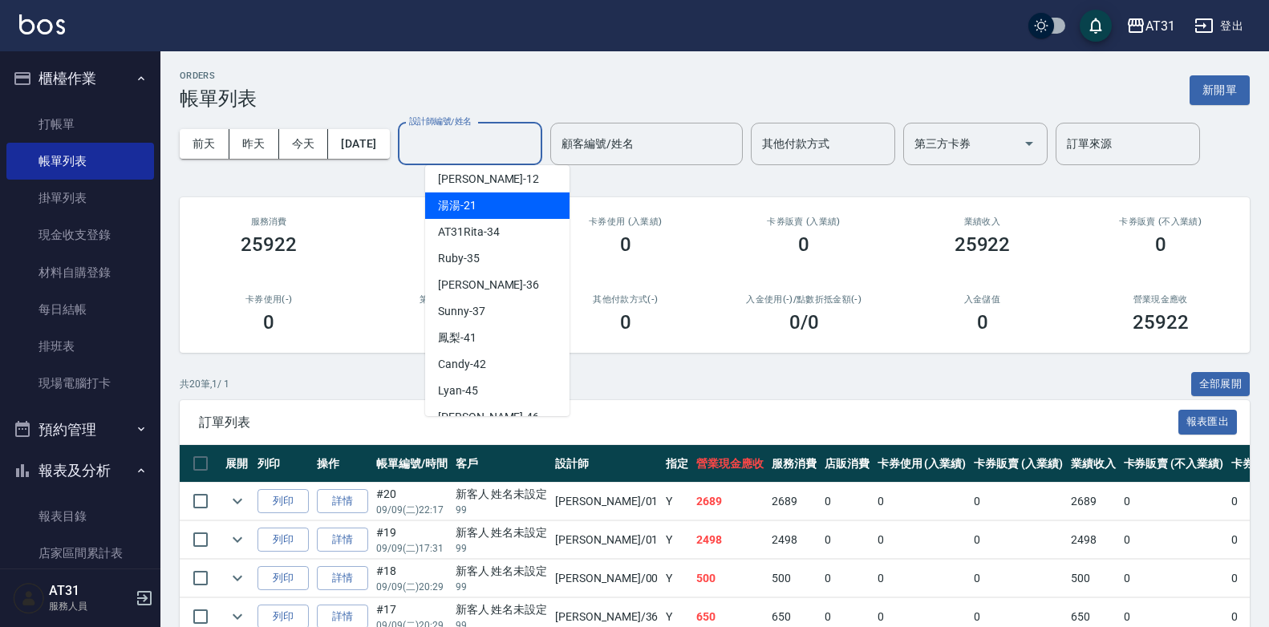
scroll to position [238, 0]
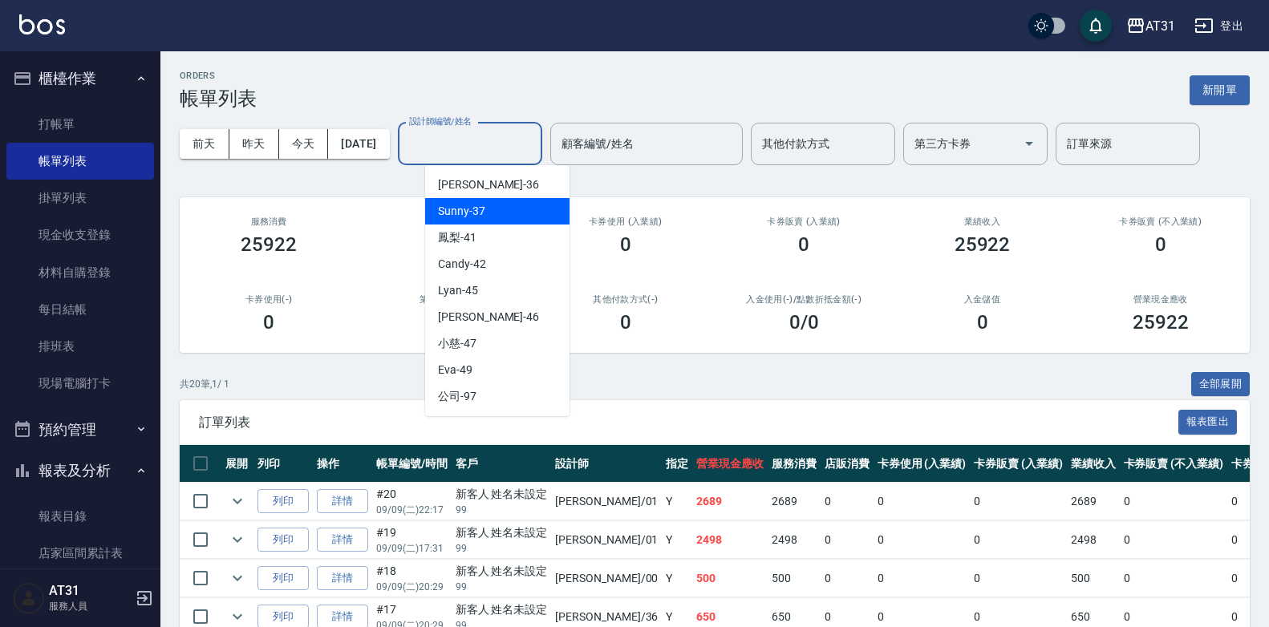
click at [496, 201] on div "Sunny -37" at bounding box center [497, 211] width 144 height 26
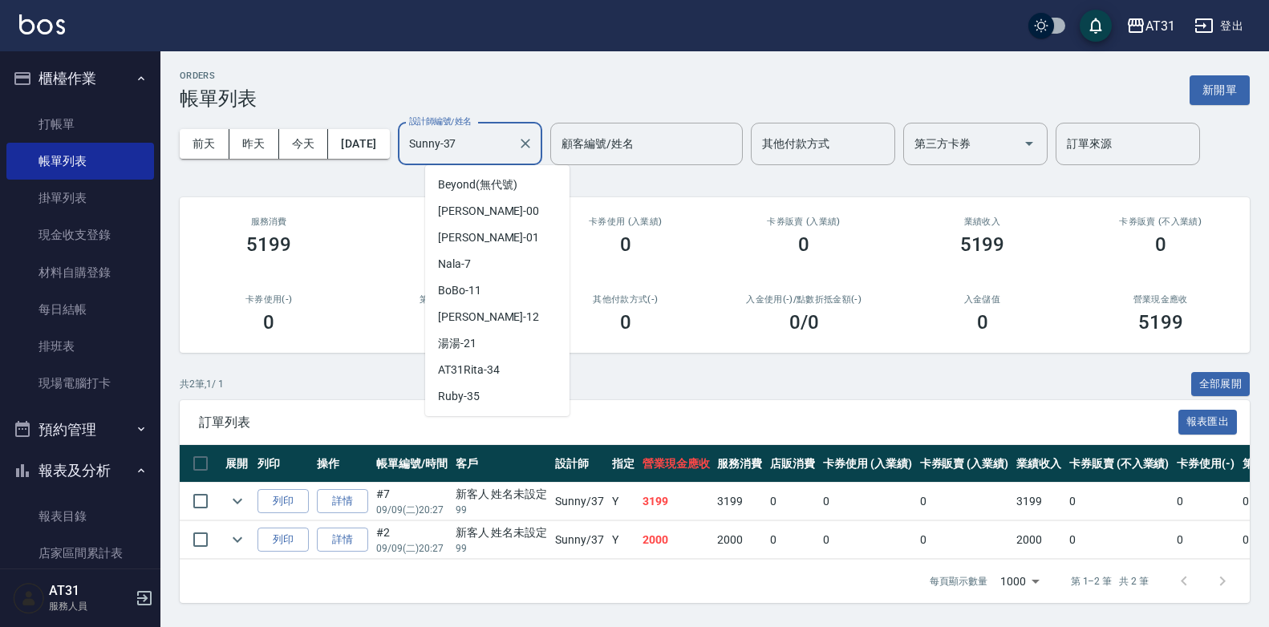
click at [511, 147] on input "Sunny-37" at bounding box center [458, 144] width 106 height 28
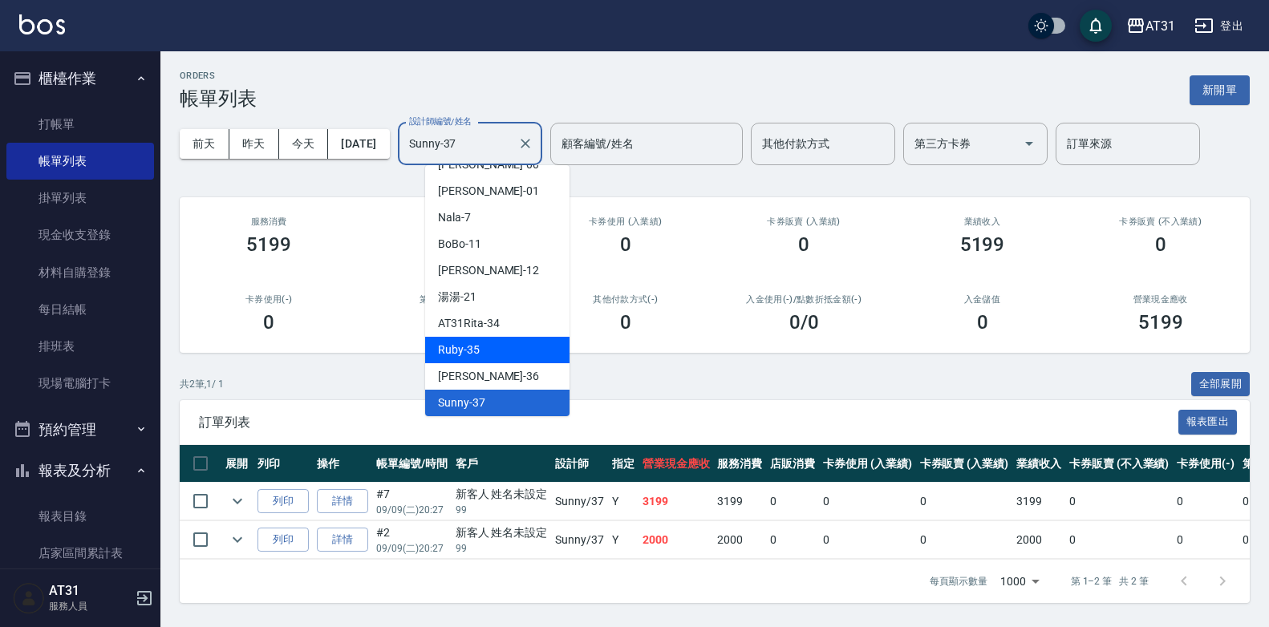
click at [516, 338] on div "Ruby -35" at bounding box center [497, 350] width 144 height 26
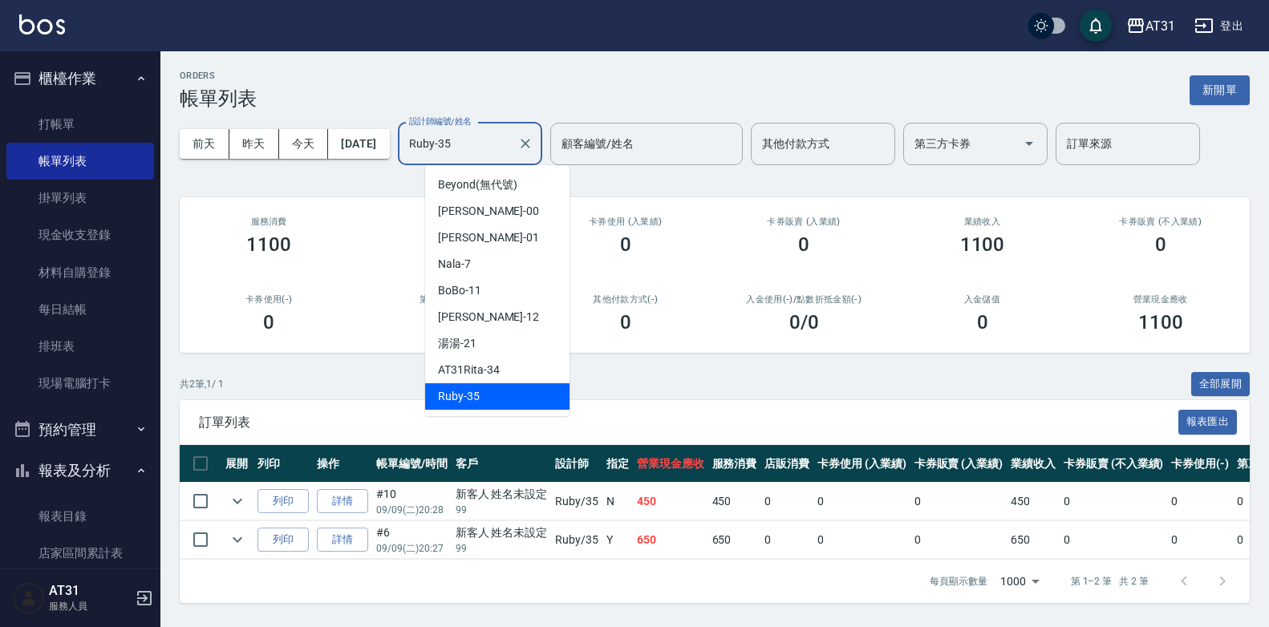
click at [511, 143] on input "Ruby-35" at bounding box center [458, 144] width 106 height 28
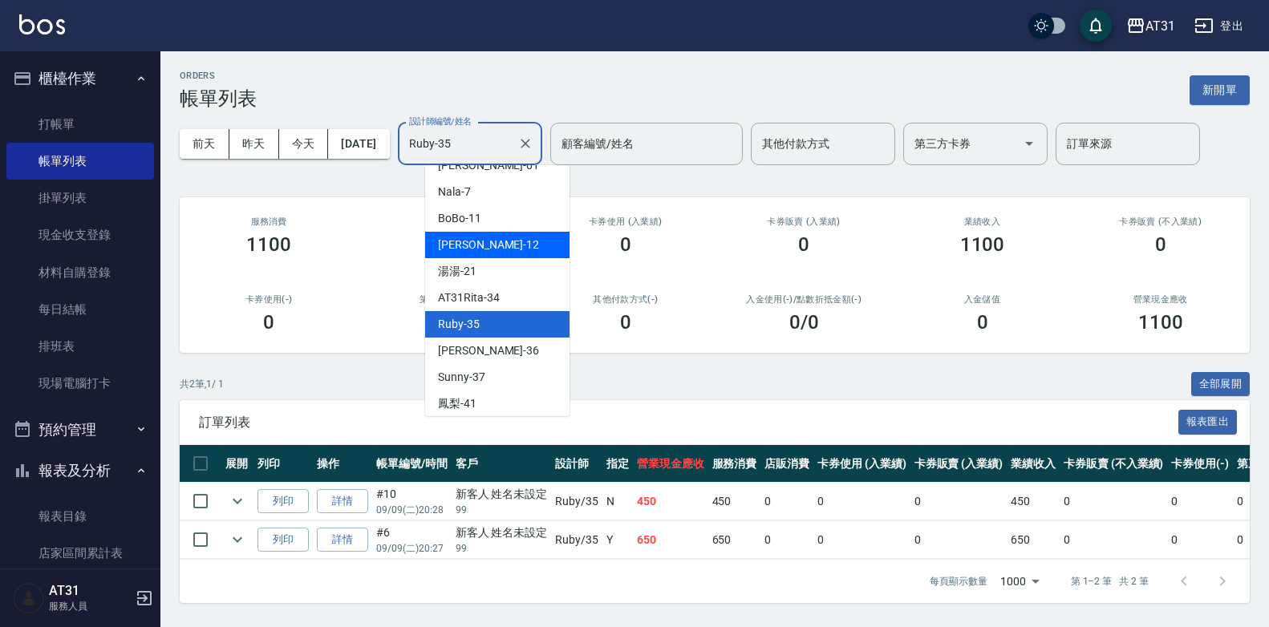
scroll to position [80, 0]
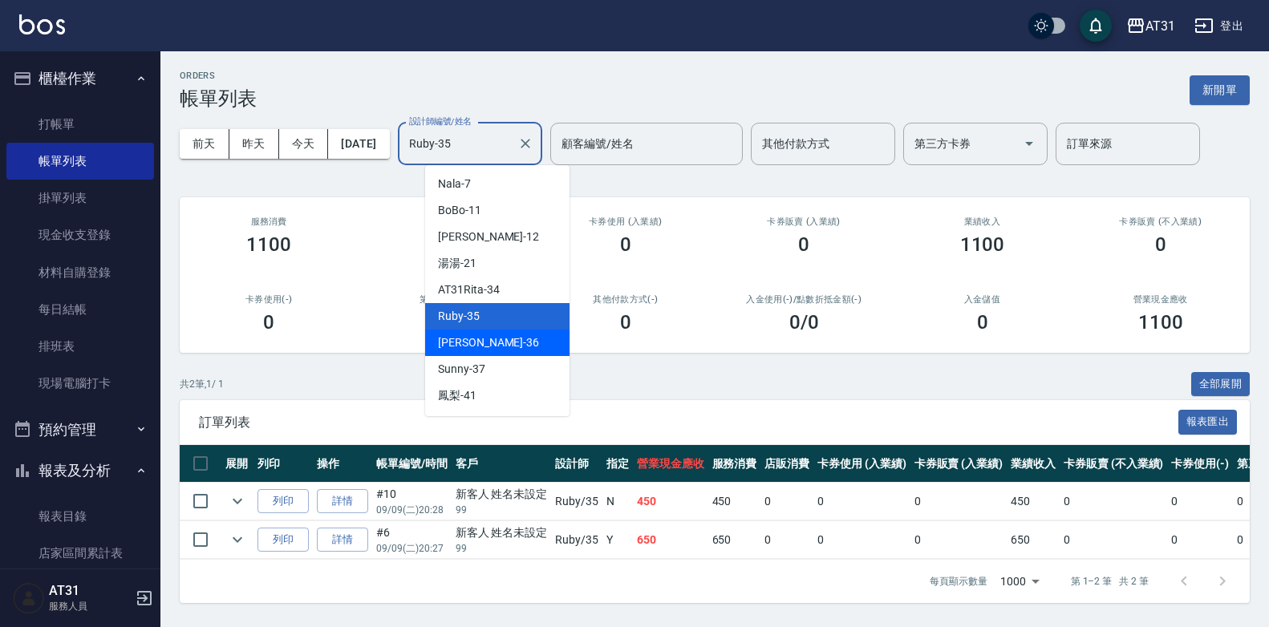
click at [472, 335] on span "[PERSON_NAME] -36" at bounding box center [488, 342] width 101 height 17
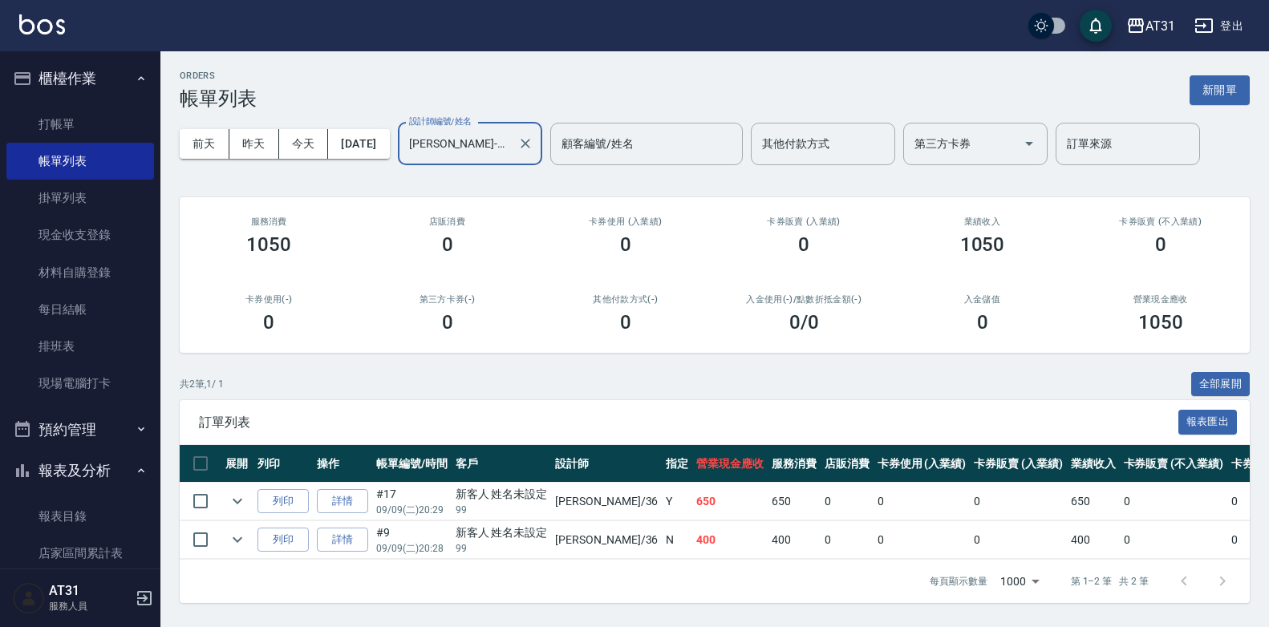
click at [493, 156] on input "[PERSON_NAME]-36" at bounding box center [458, 144] width 106 height 28
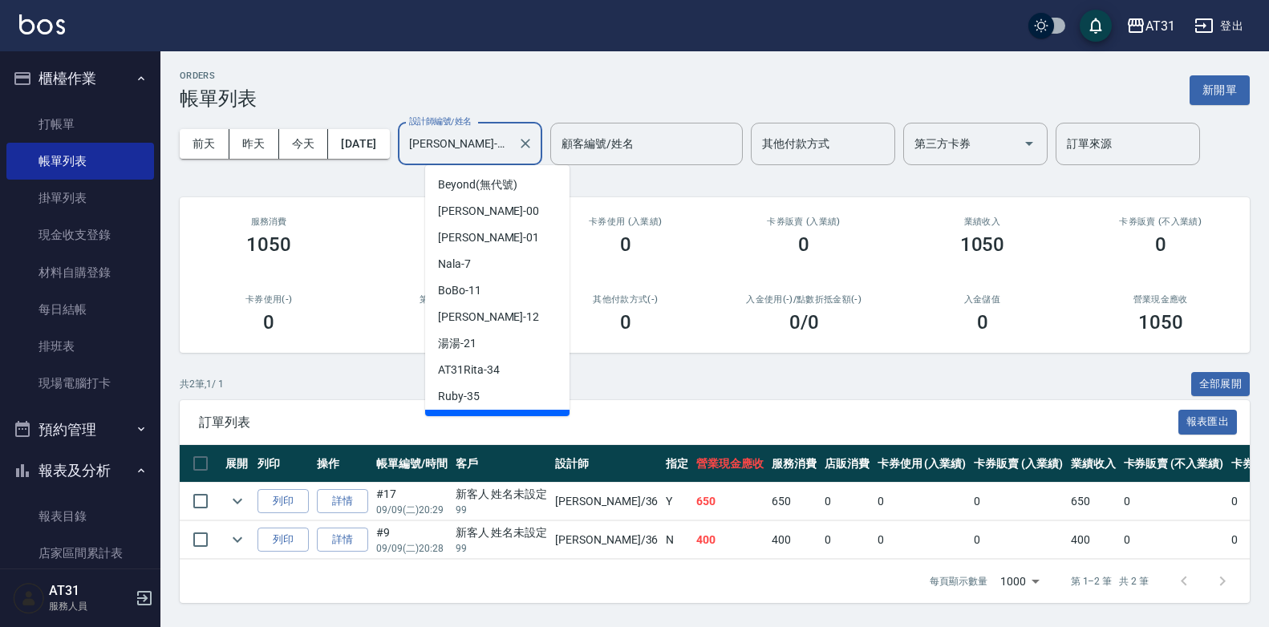
scroll to position [20, 0]
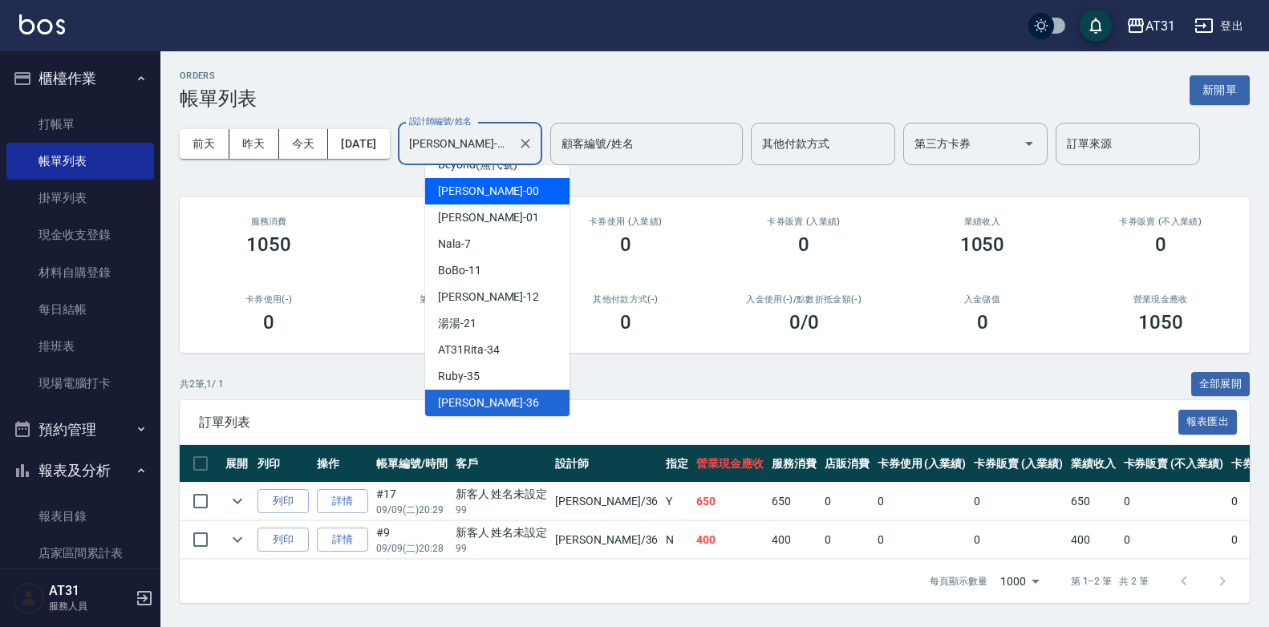
click at [501, 201] on div "[PERSON_NAME] -00" at bounding box center [497, 191] width 144 height 26
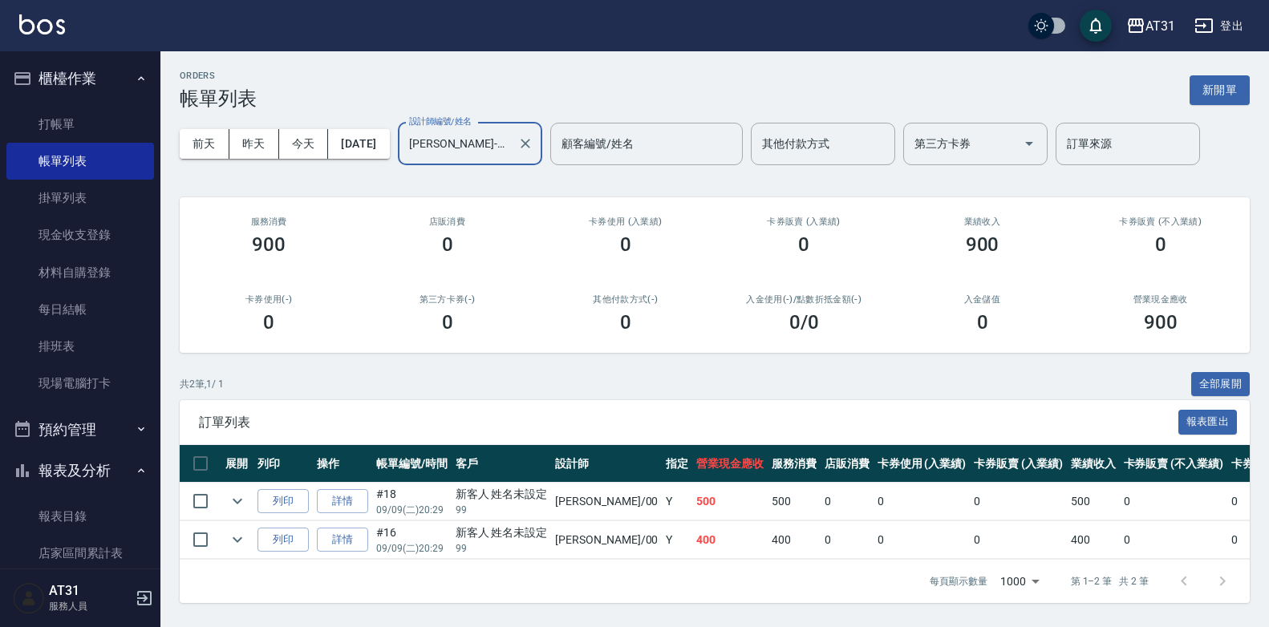
click at [508, 142] on input "[PERSON_NAME]-00" at bounding box center [458, 144] width 106 height 28
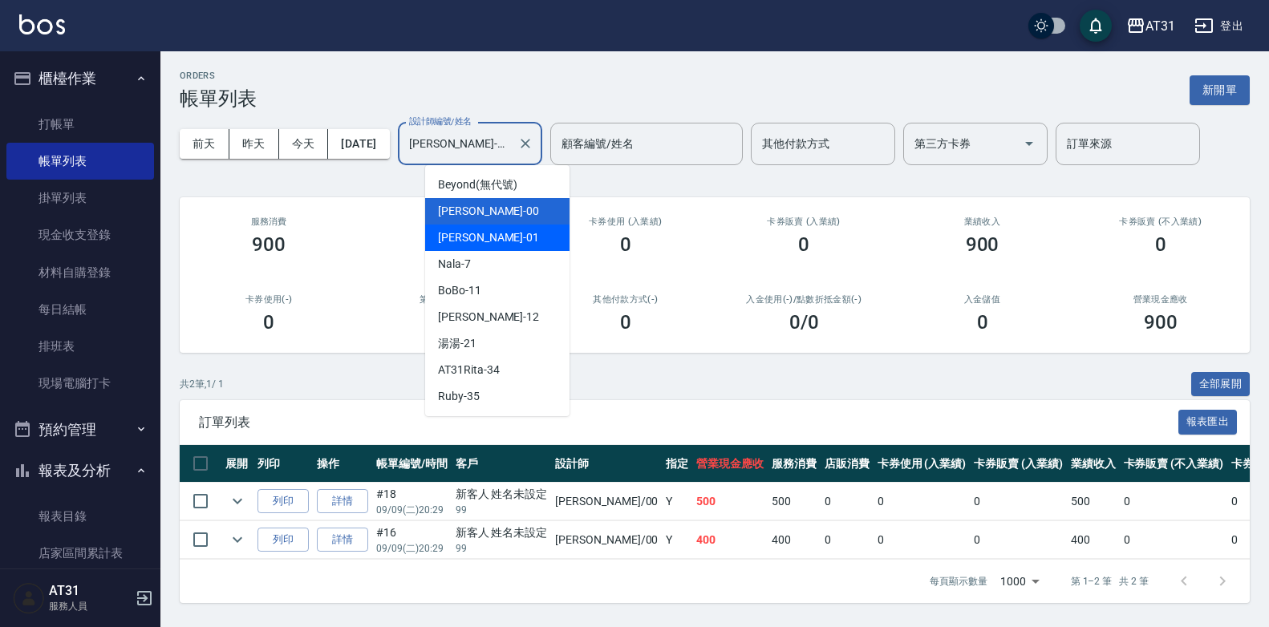
click at [512, 242] on div "[PERSON_NAME] -01" at bounding box center [497, 238] width 144 height 26
type input "[PERSON_NAME]-01"
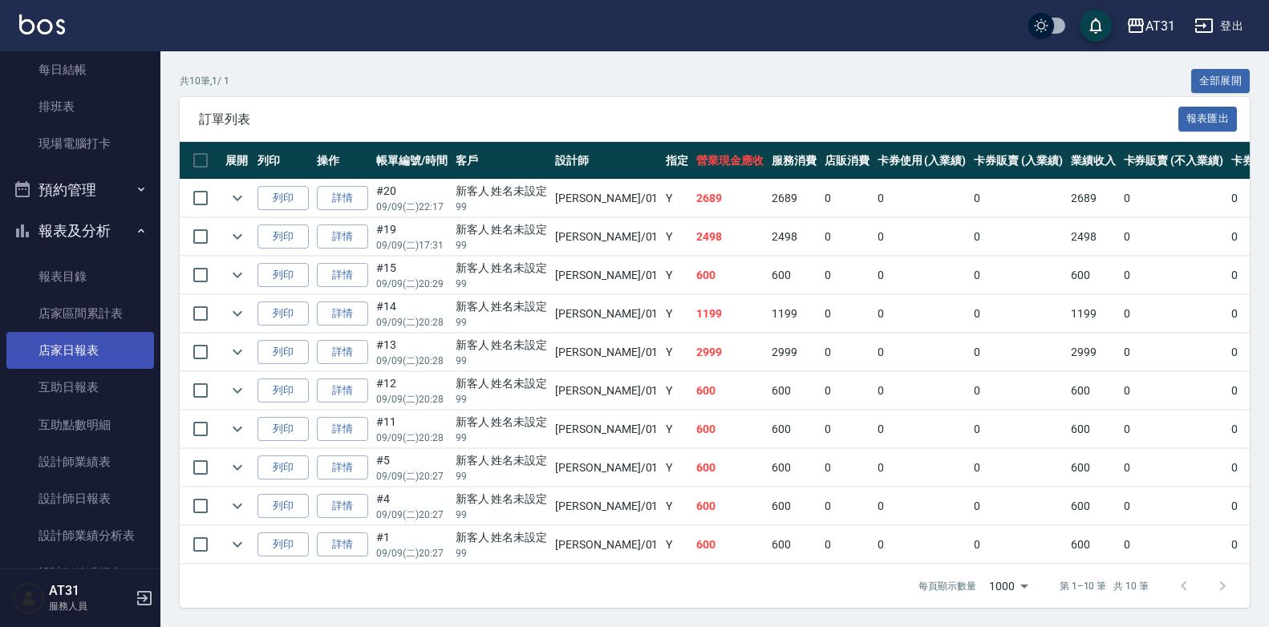
scroll to position [241, 0]
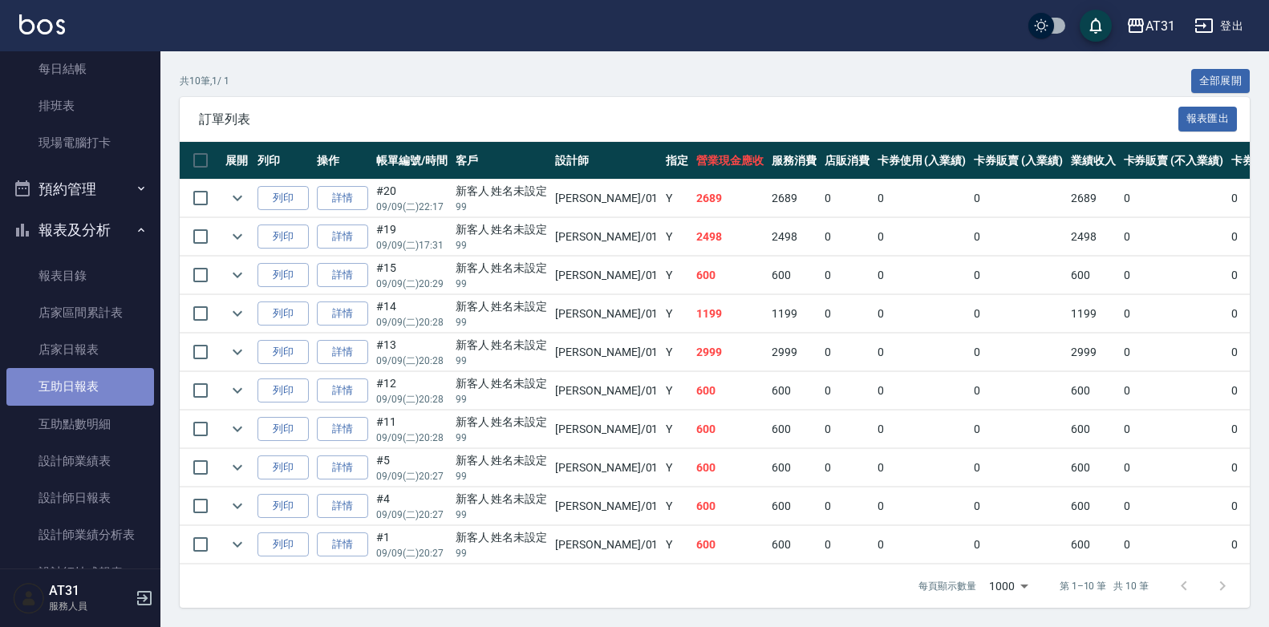
click at [99, 390] on link "互助日報表" at bounding box center [80, 386] width 148 height 37
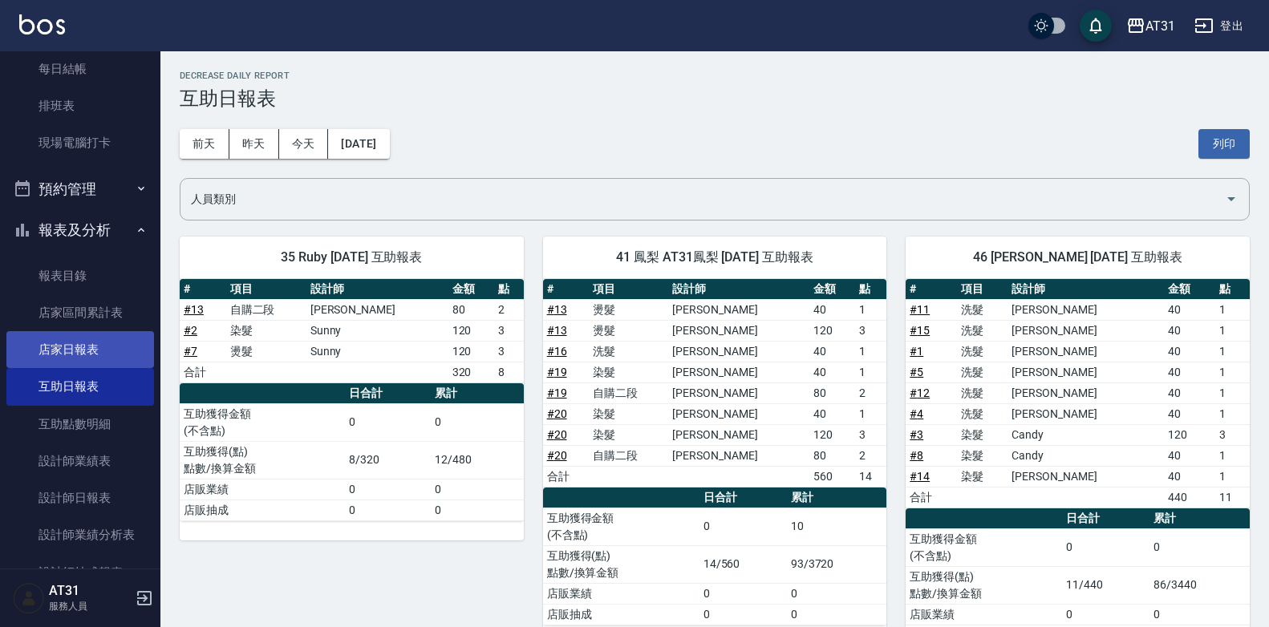
click at [99, 356] on link "店家日報表" at bounding box center [80, 349] width 148 height 37
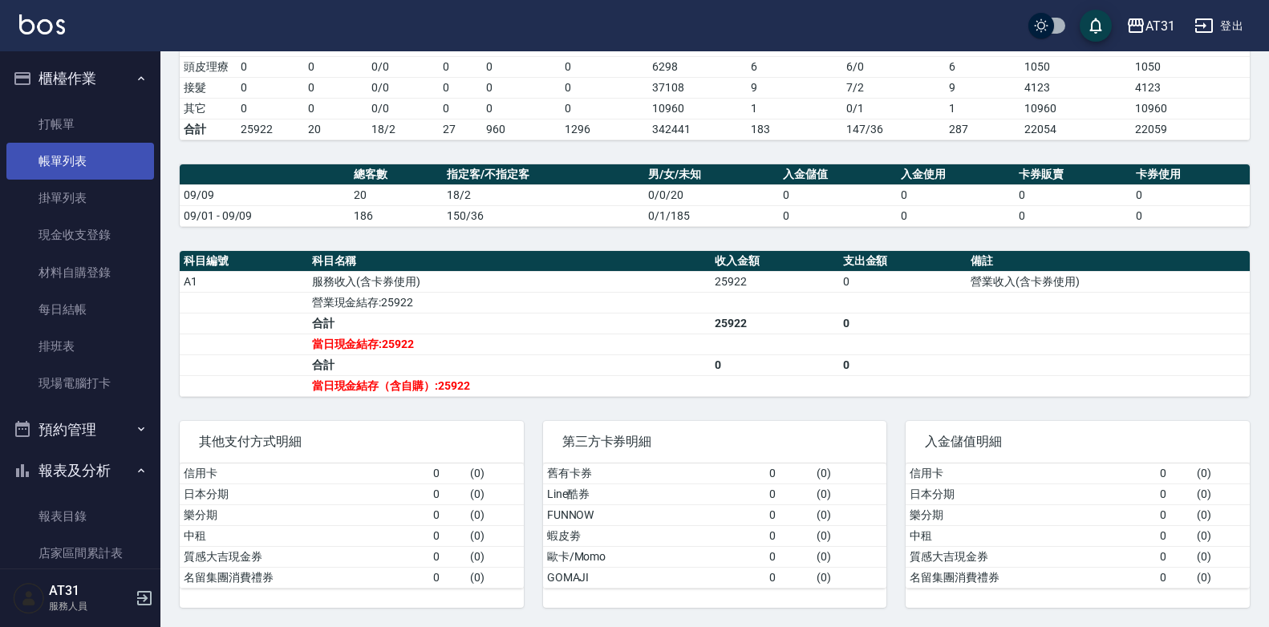
click at [112, 167] on link "帳單列表" at bounding box center [80, 161] width 148 height 37
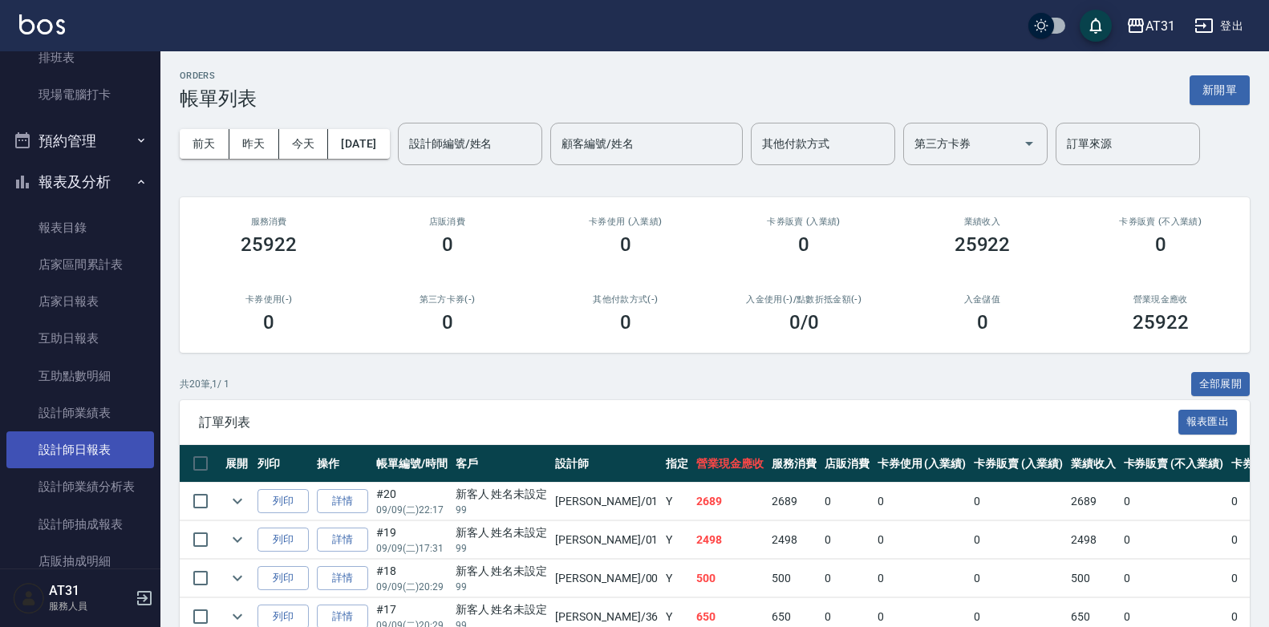
scroll to position [321, 0]
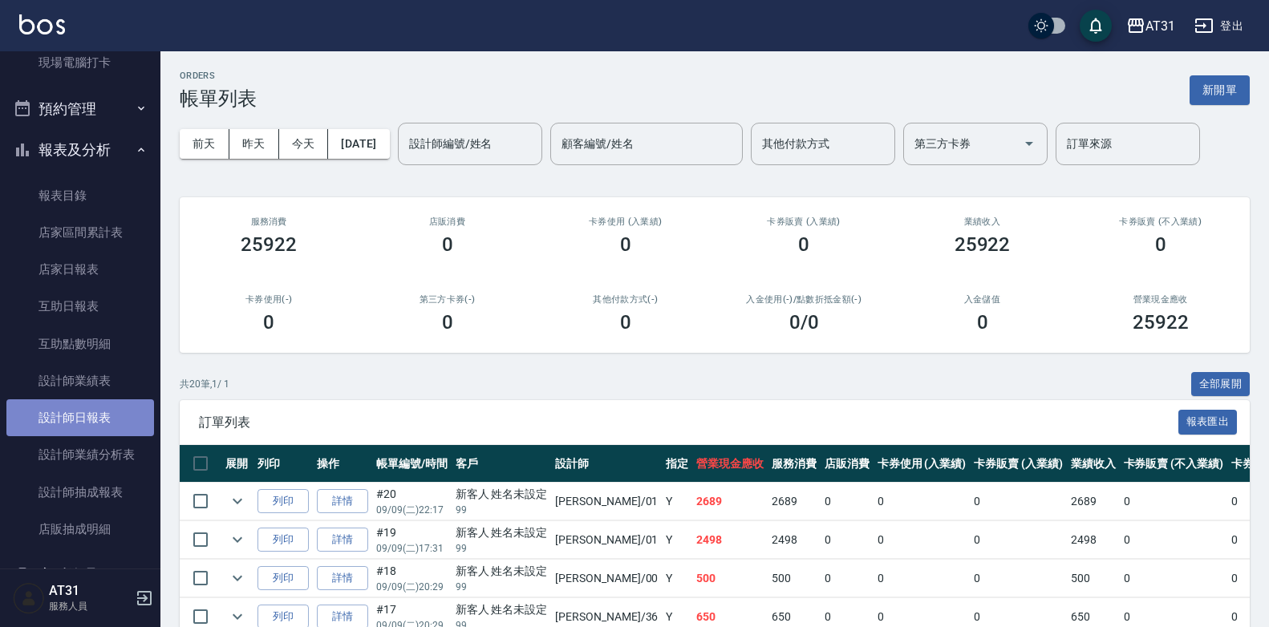
click at [92, 411] on link "設計師日報表" at bounding box center [80, 417] width 148 height 37
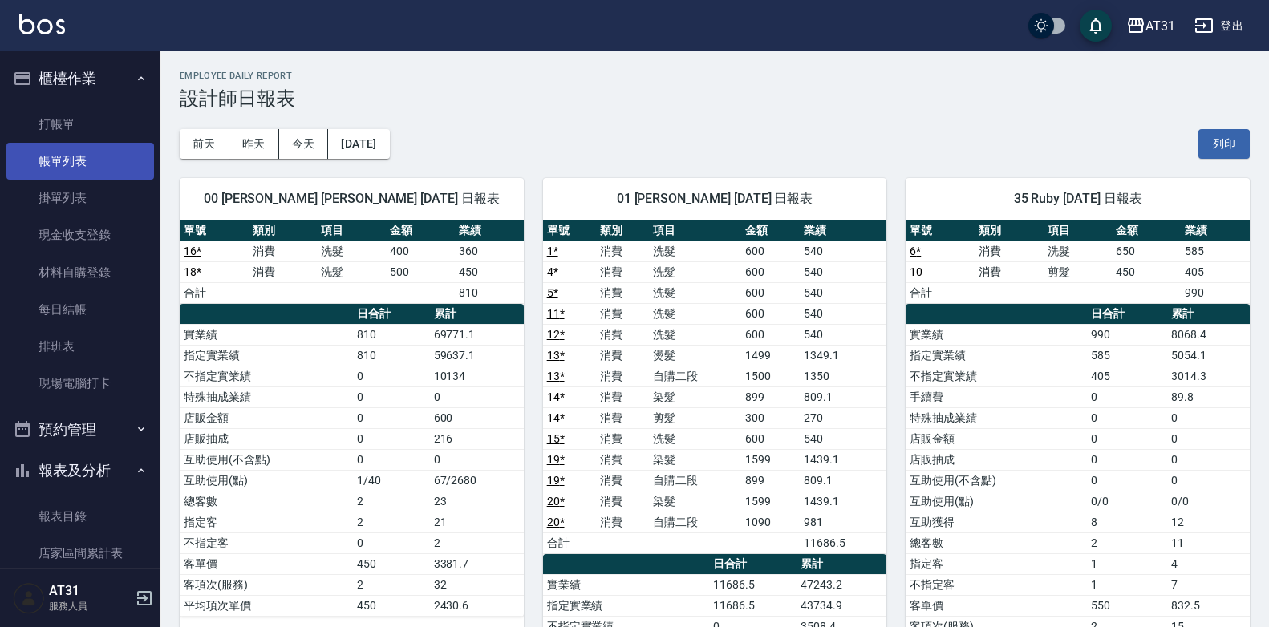
click at [104, 151] on link "帳單列表" at bounding box center [80, 161] width 148 height 37
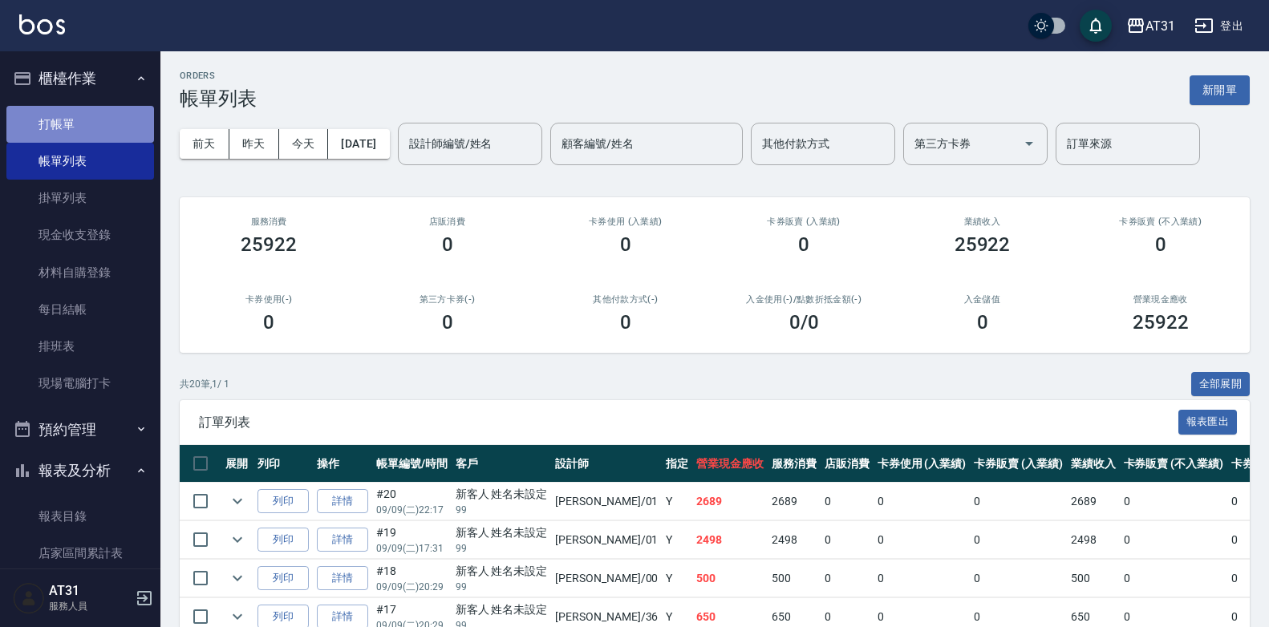
click at [105, 121] on link "打帳單" at bounding box center [80, 124] width 148 height 37
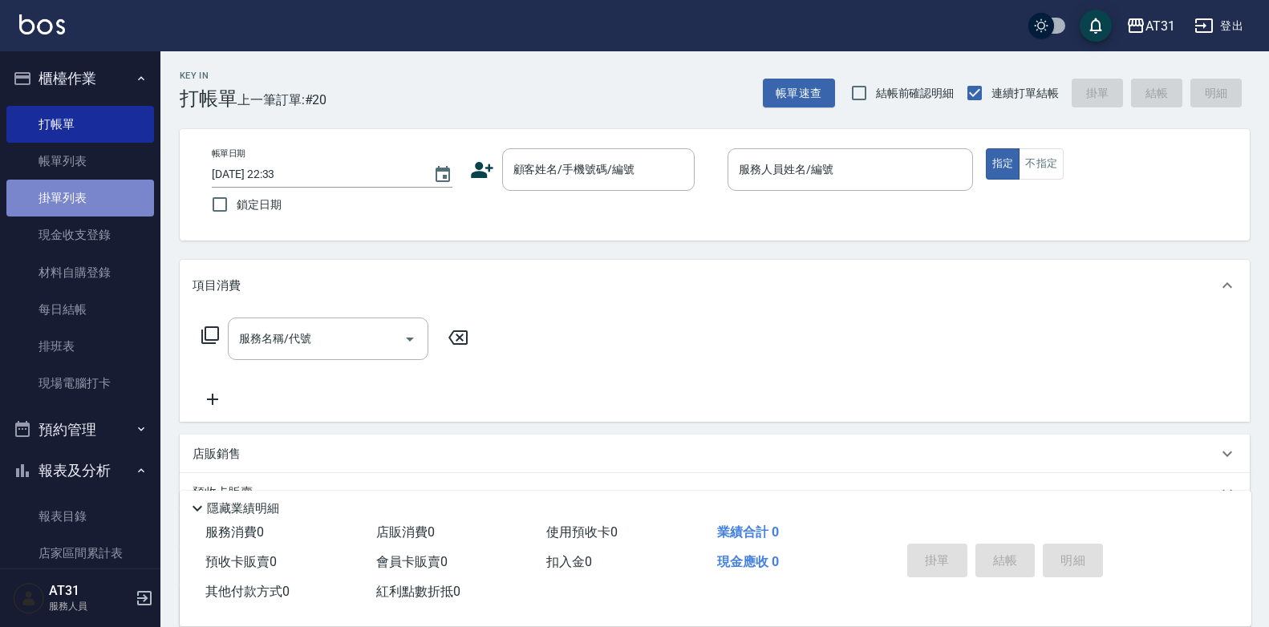
click at [103, 187] on link "掛單列表" at bounding box center [80, 198] width 148 height 37
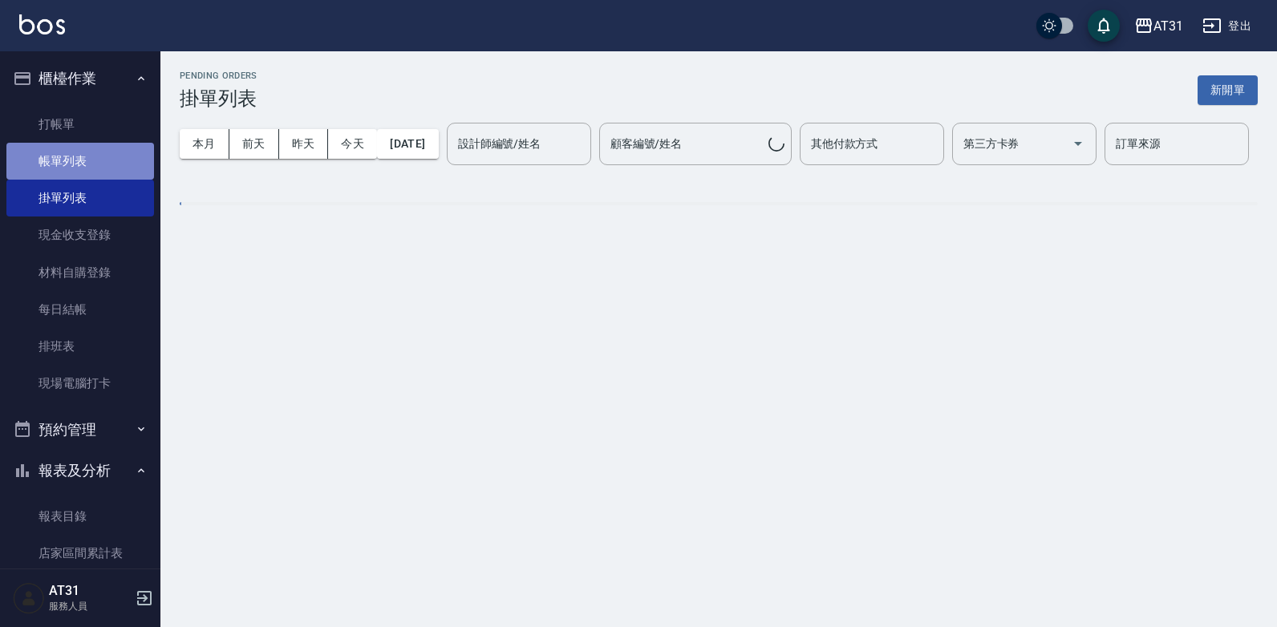
click at [103, 167] on link "帳單列表" at bounding box center [80, 161] width 148 height 37
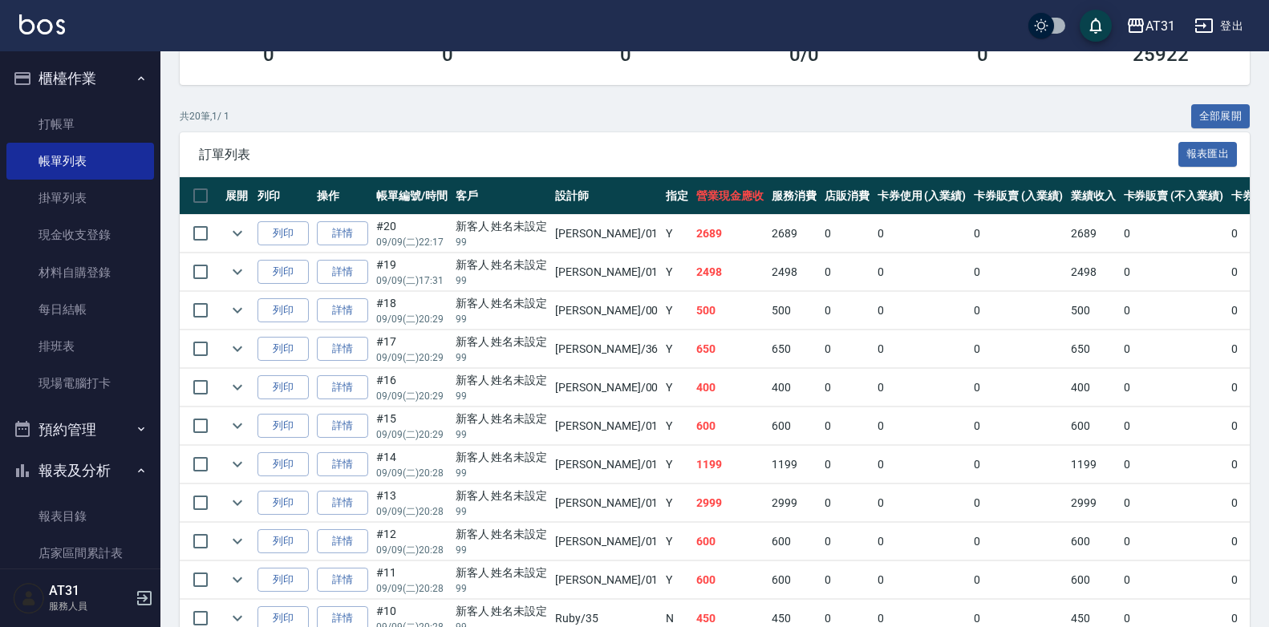
scroll to position [139, 0]
